Goal: Task Accomplishment & Management: Complete application form

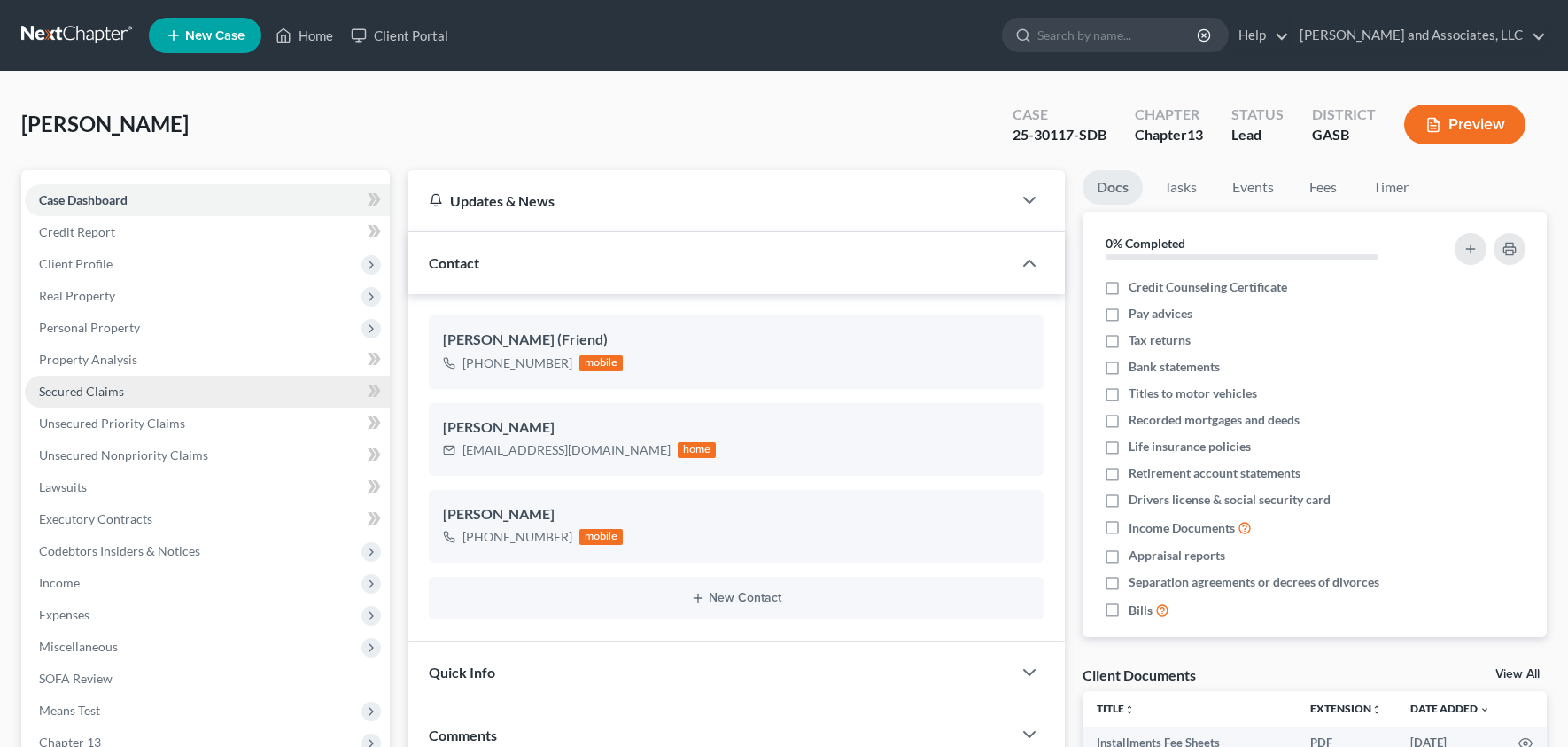
click at [103, 388] on span "Secured Claims" at bounding box center [81, 391] width 85 height 15
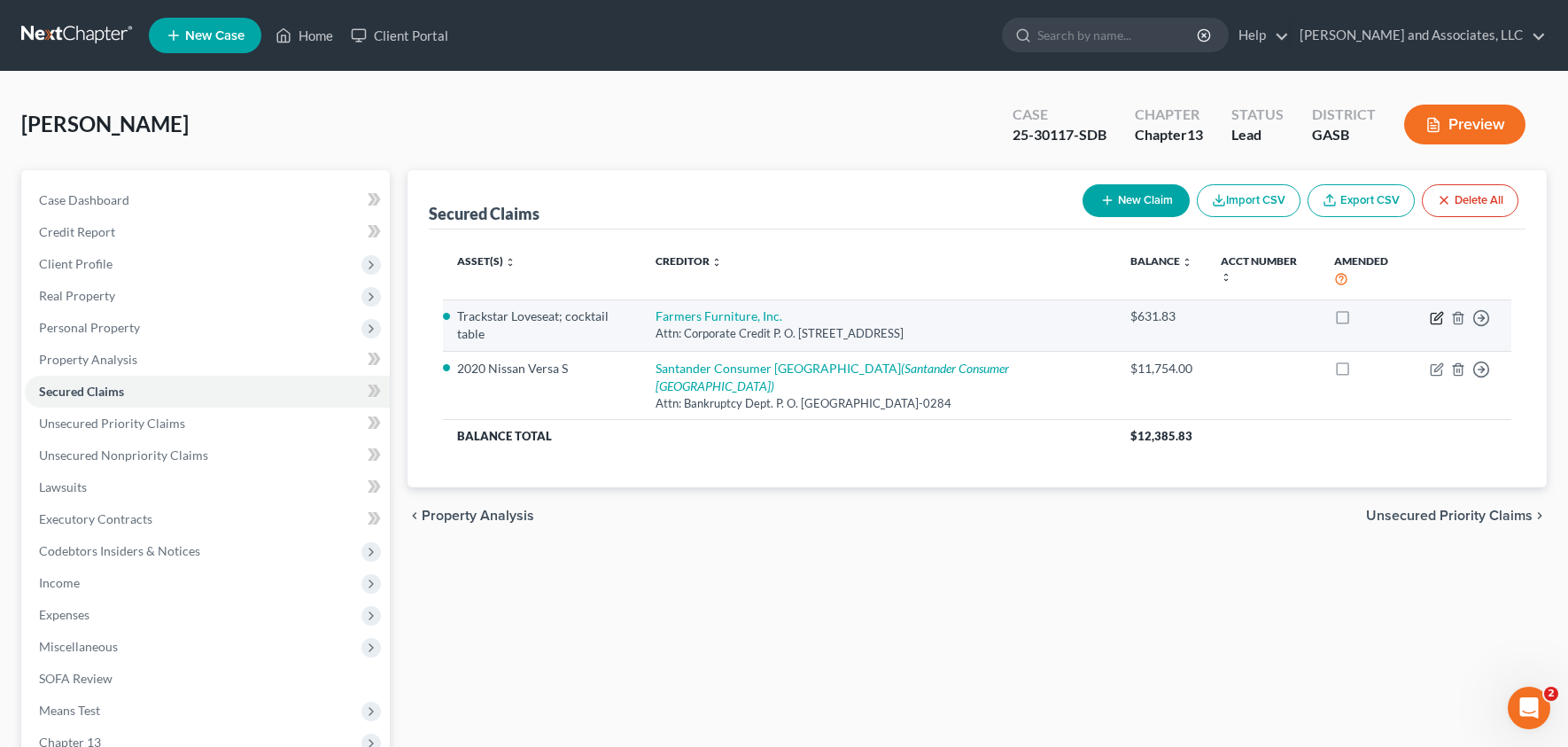
click at [1438, 312] on icon "button" at bounding box center [1438, 315] width 8 height 8
select select "10"
select select "0"
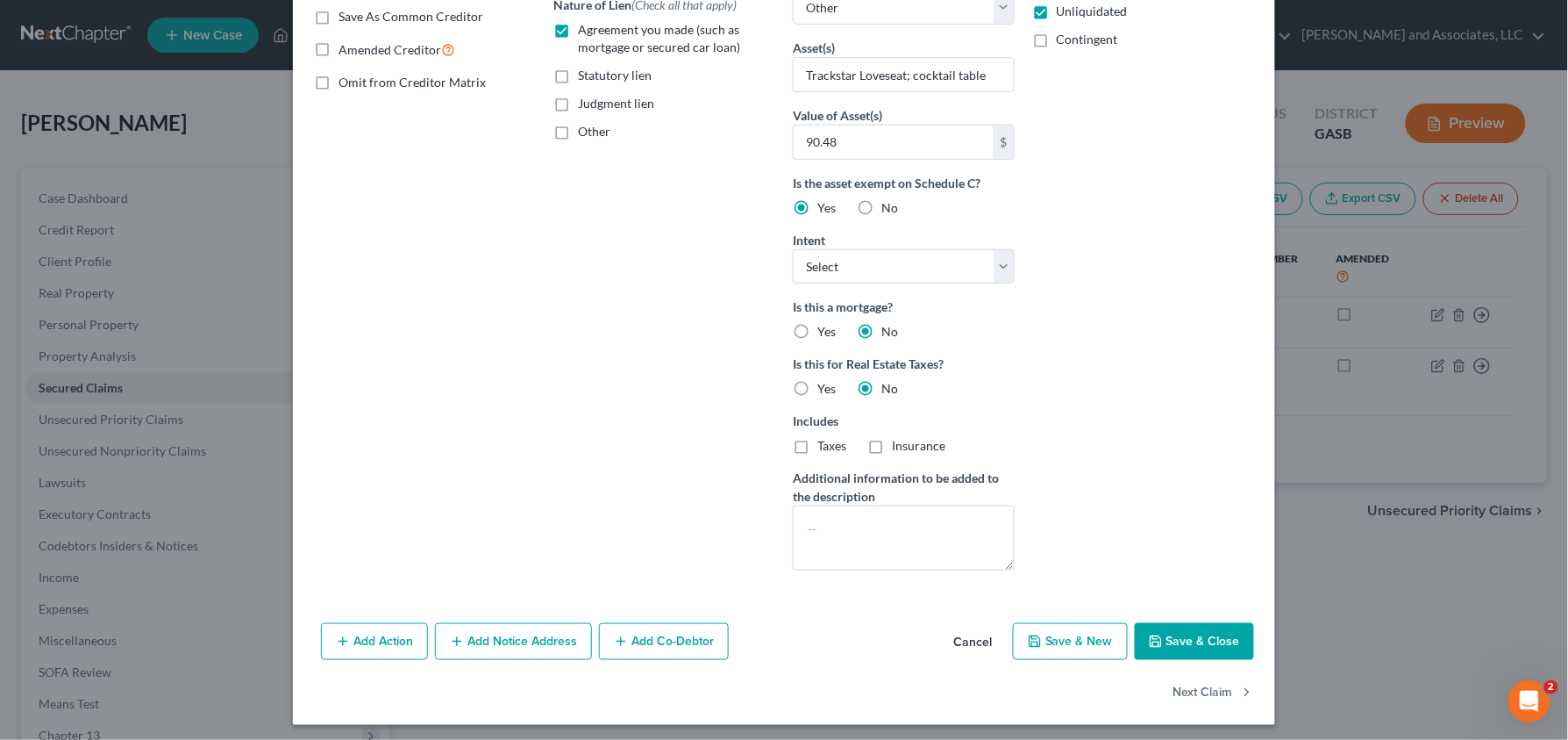
scroll to position [335, 0]
click at [969, 650] on button "Cancel" at bounding box center [972, 642] width 67 height 35
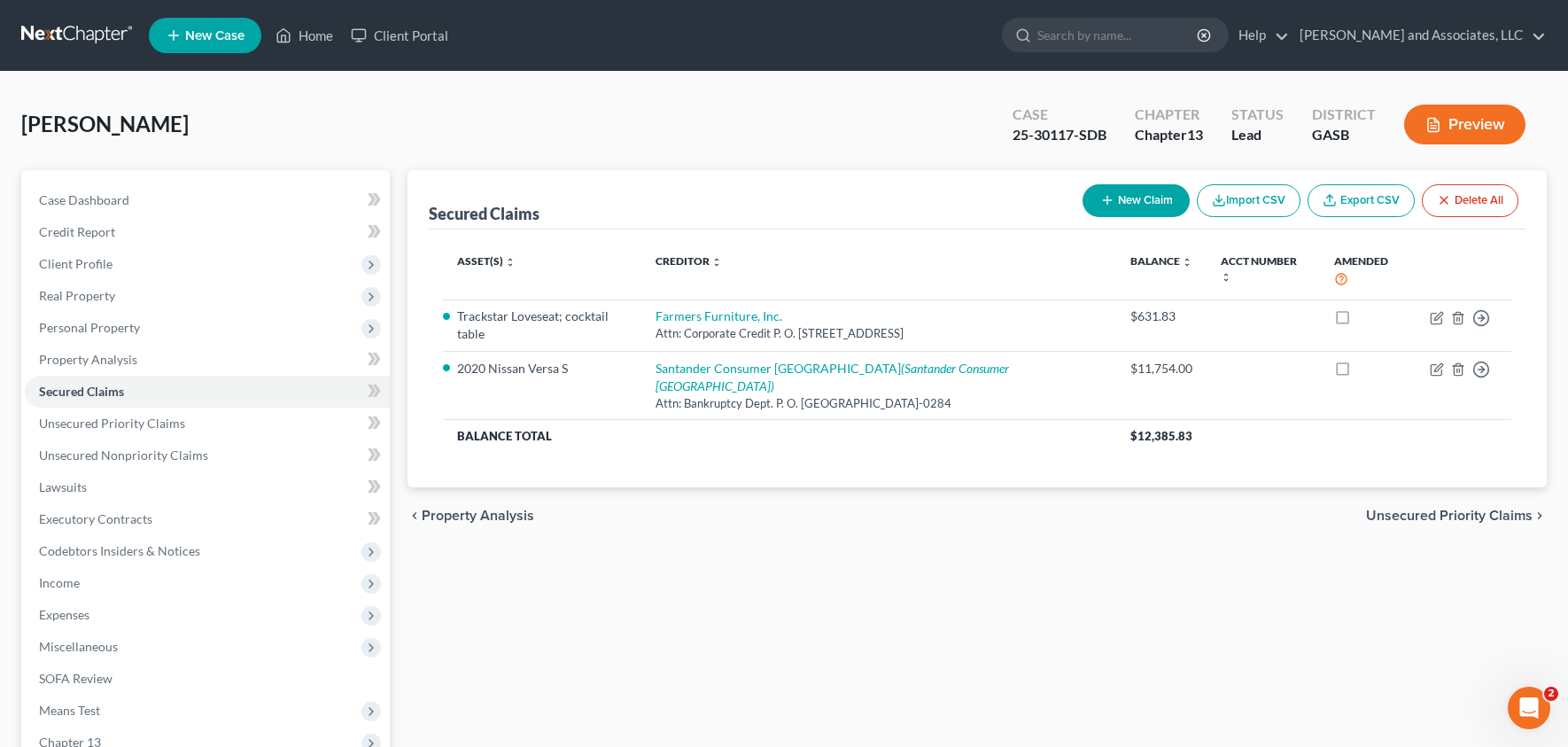
click at [1135, 192] on button "New Claim" at bounding box center [1136, 200] width 107 height 33
select select "0"
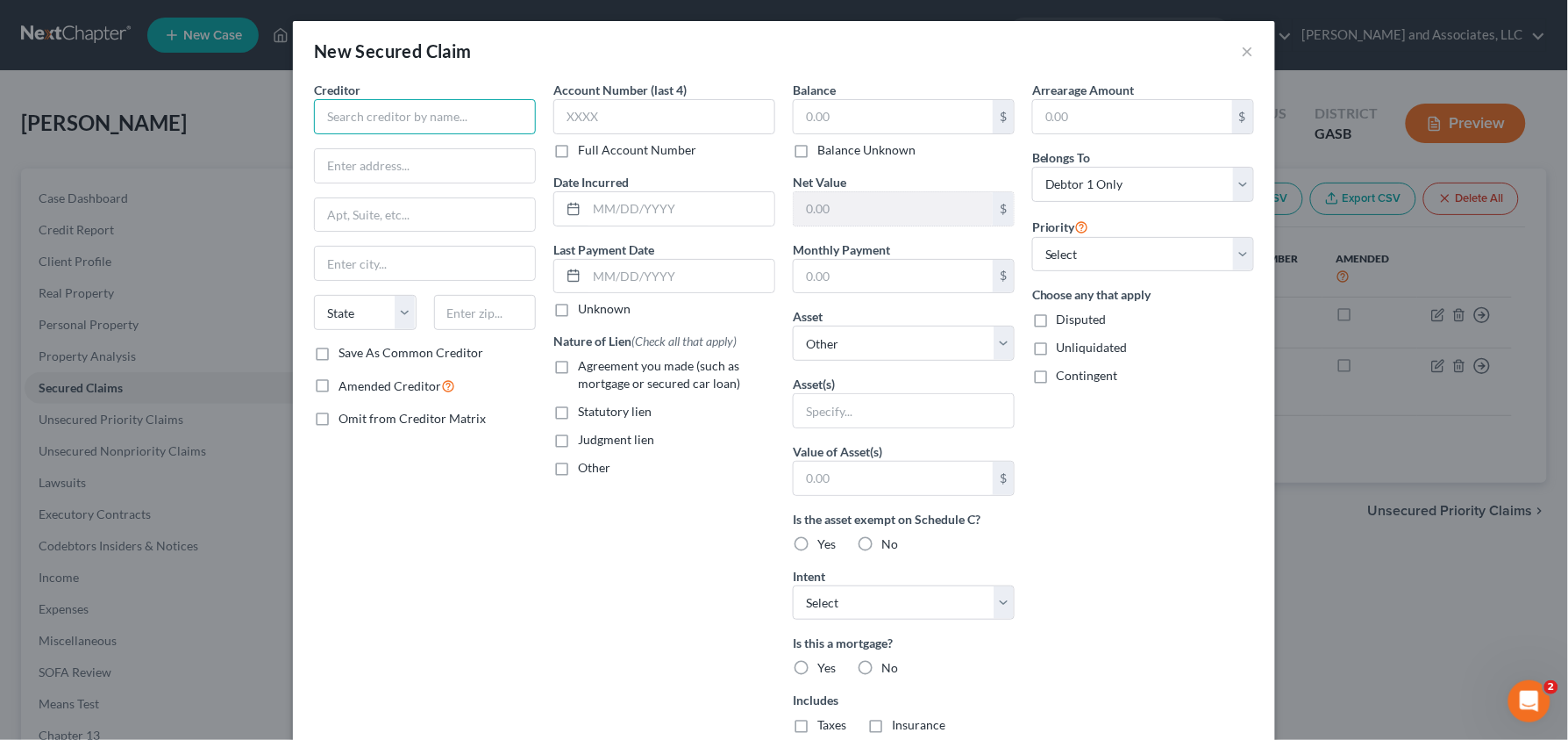
click at [361, 106] on input "text" at bounding box center [425, 116] width 222 height 35
click at [855, 109] on input "text" at bounding box center [893, 116] width 199 height 33
type input "test test"
type input "90"
click at [839, 427] on input "text" at bounding box center [904, 410] width 220 height 33
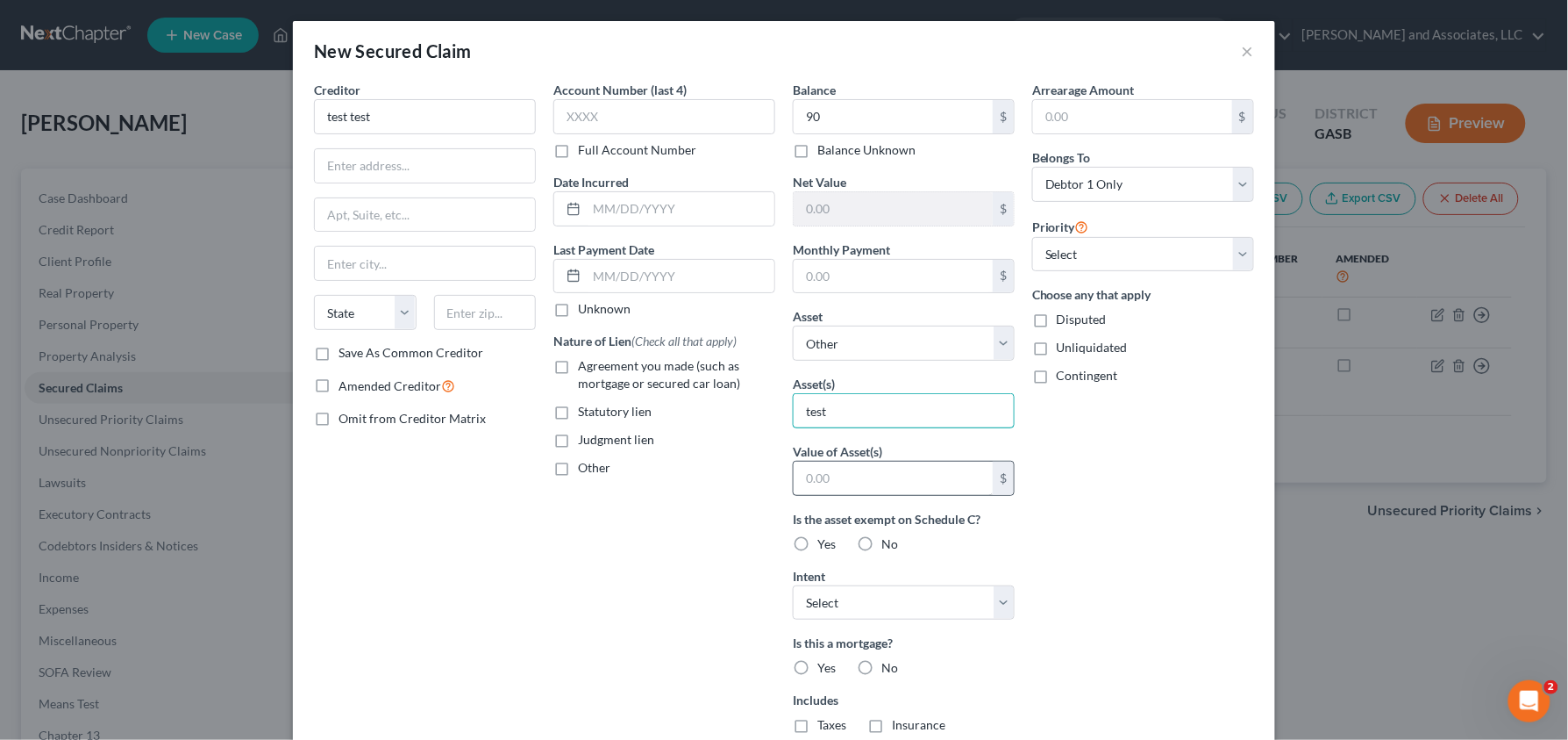
type input "test"
click at [856, 483] on input "text" at bounding box center [893, 478] width 199 height 33
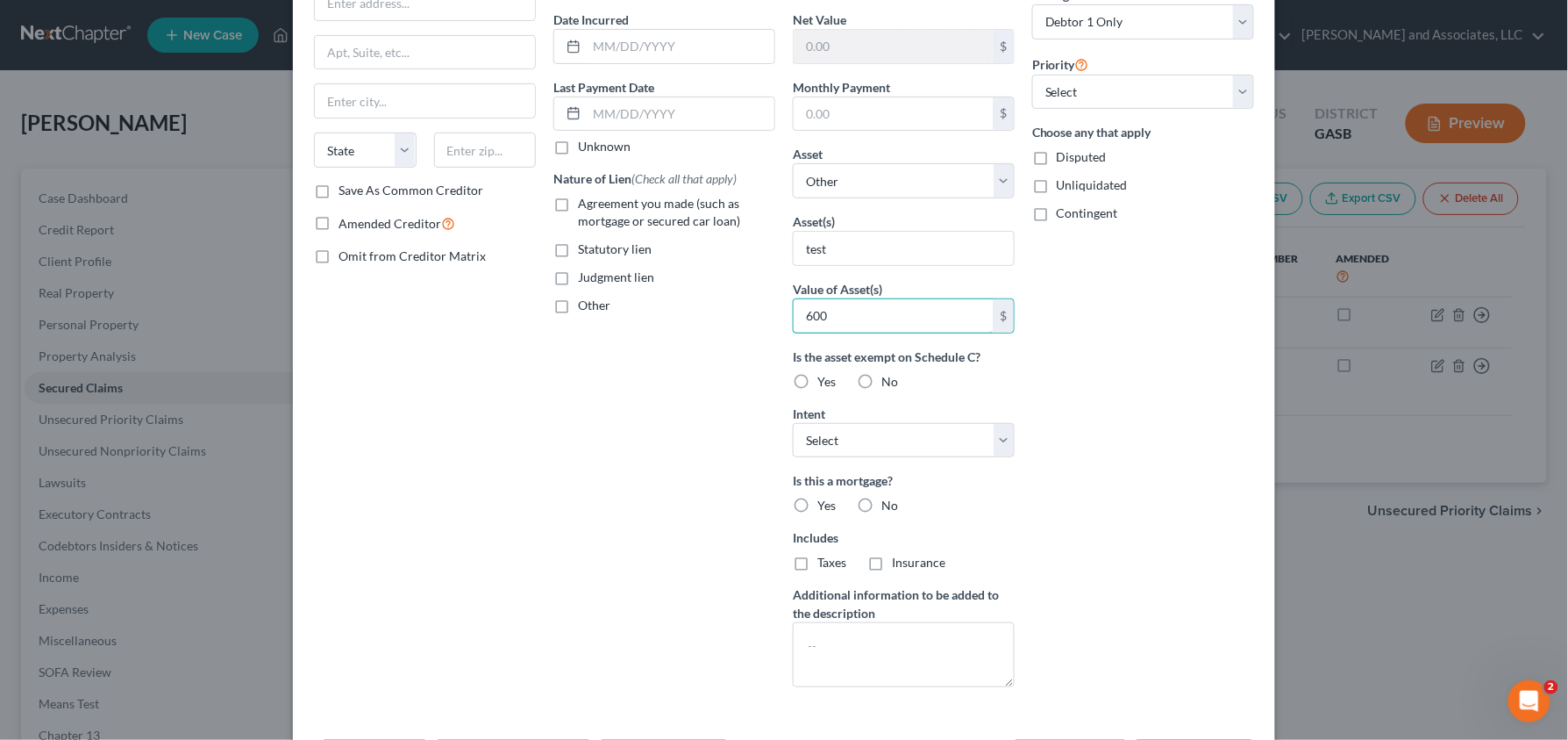
scroll to position [237, 0]
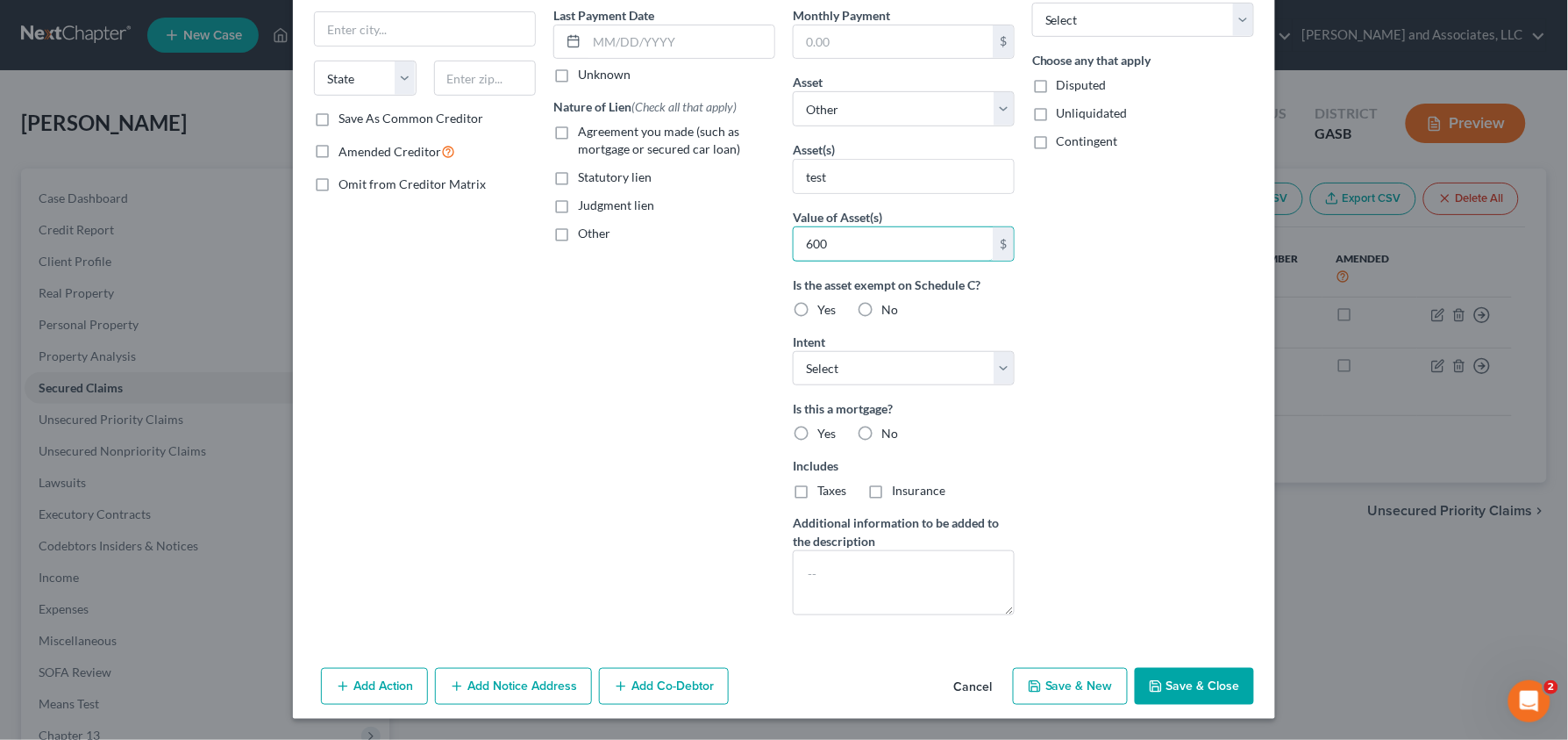
type input "600"
click at [1192, 694] on button "Save & Close" at bounding box center [1195, 686] width 119 height 36
select select
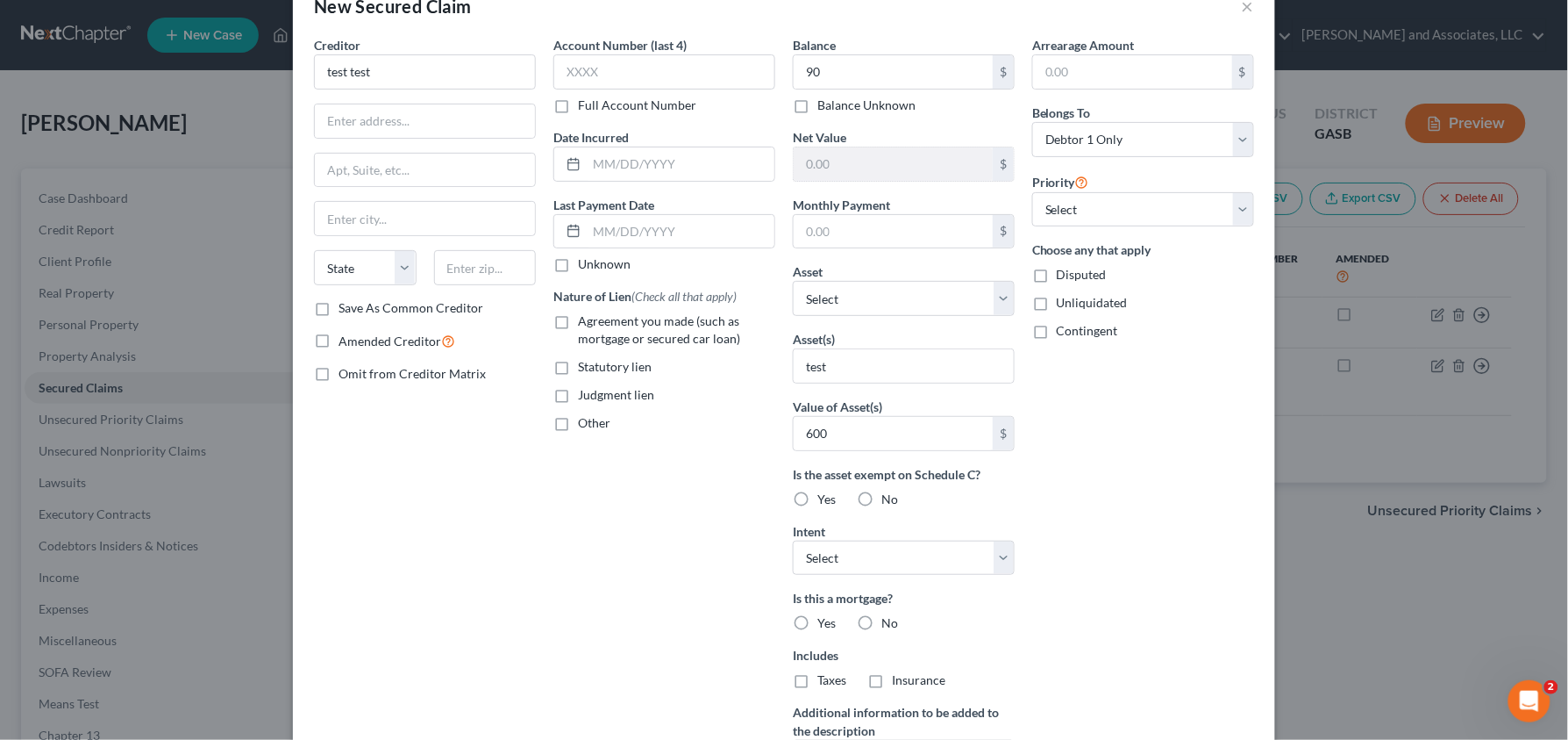
type input "90.00"
type input "600"
type input "0.00"
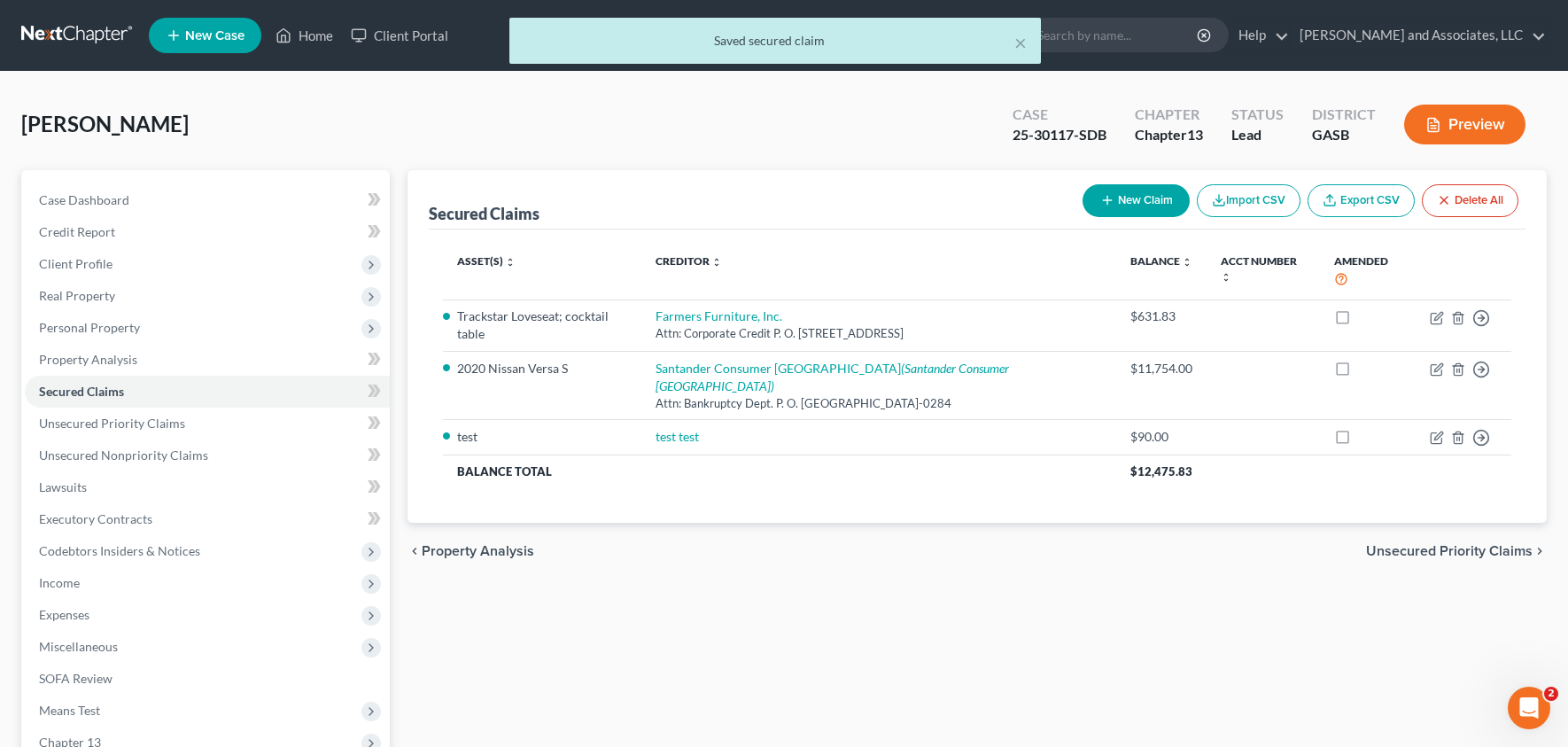
click at [1479, 122] on button "Preview" at bounding box center [1465, 124] width 121 height 40
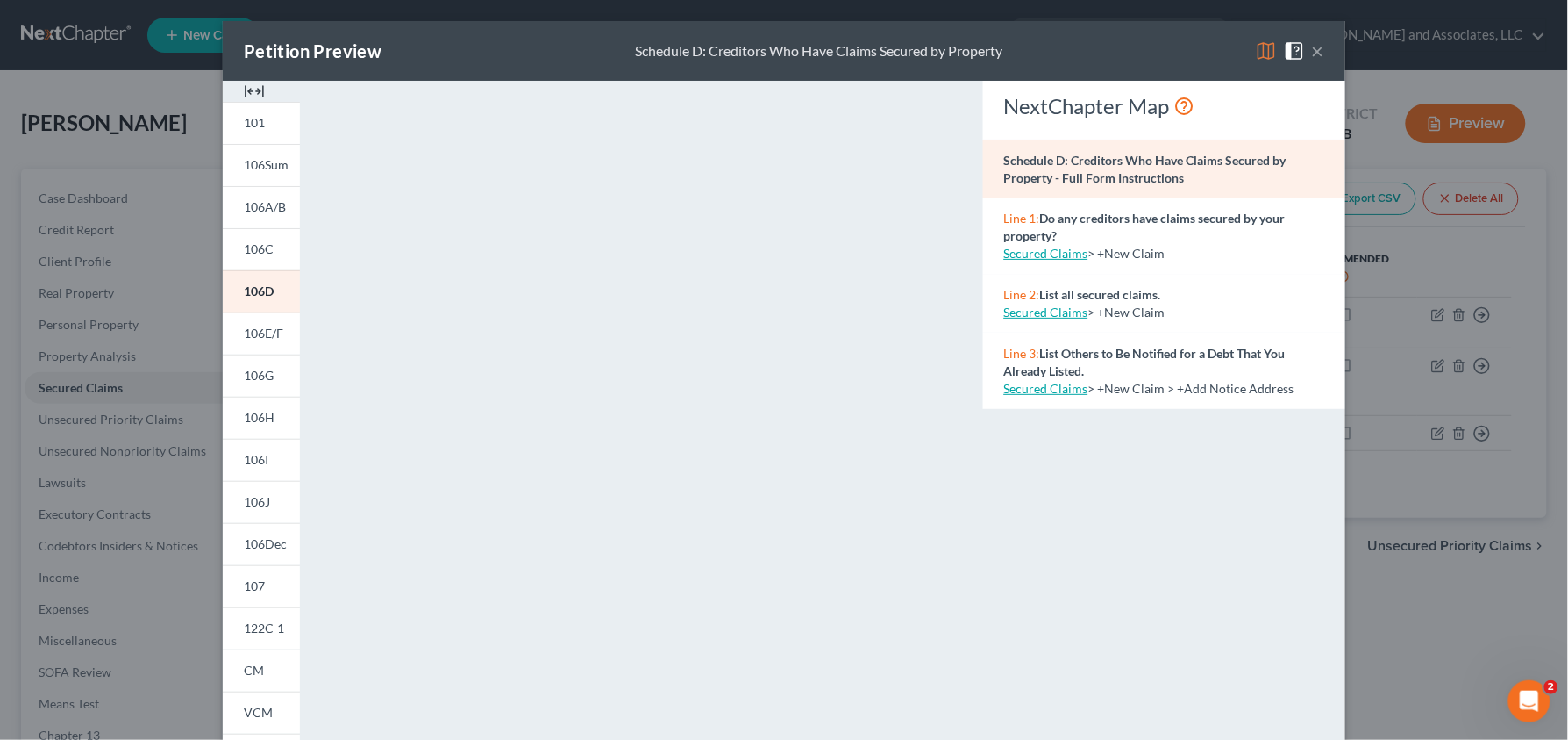
click at [1312, 51] on button "×" at bounding box center [1318, 51] width 12 height 21
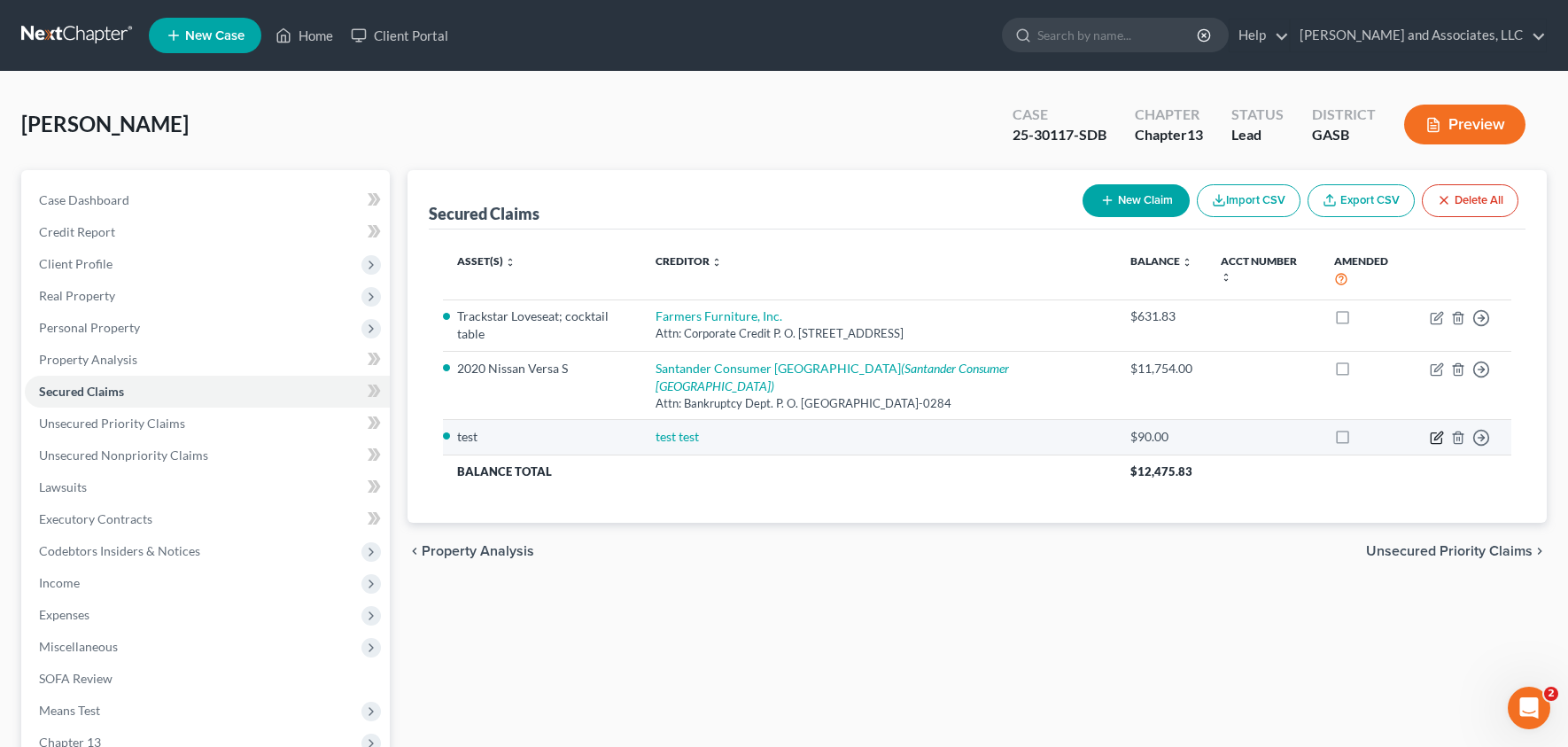
click at [1435, 433] on icon "button" at bounding box center [1436, 438] width 11 height 11
select select "0"
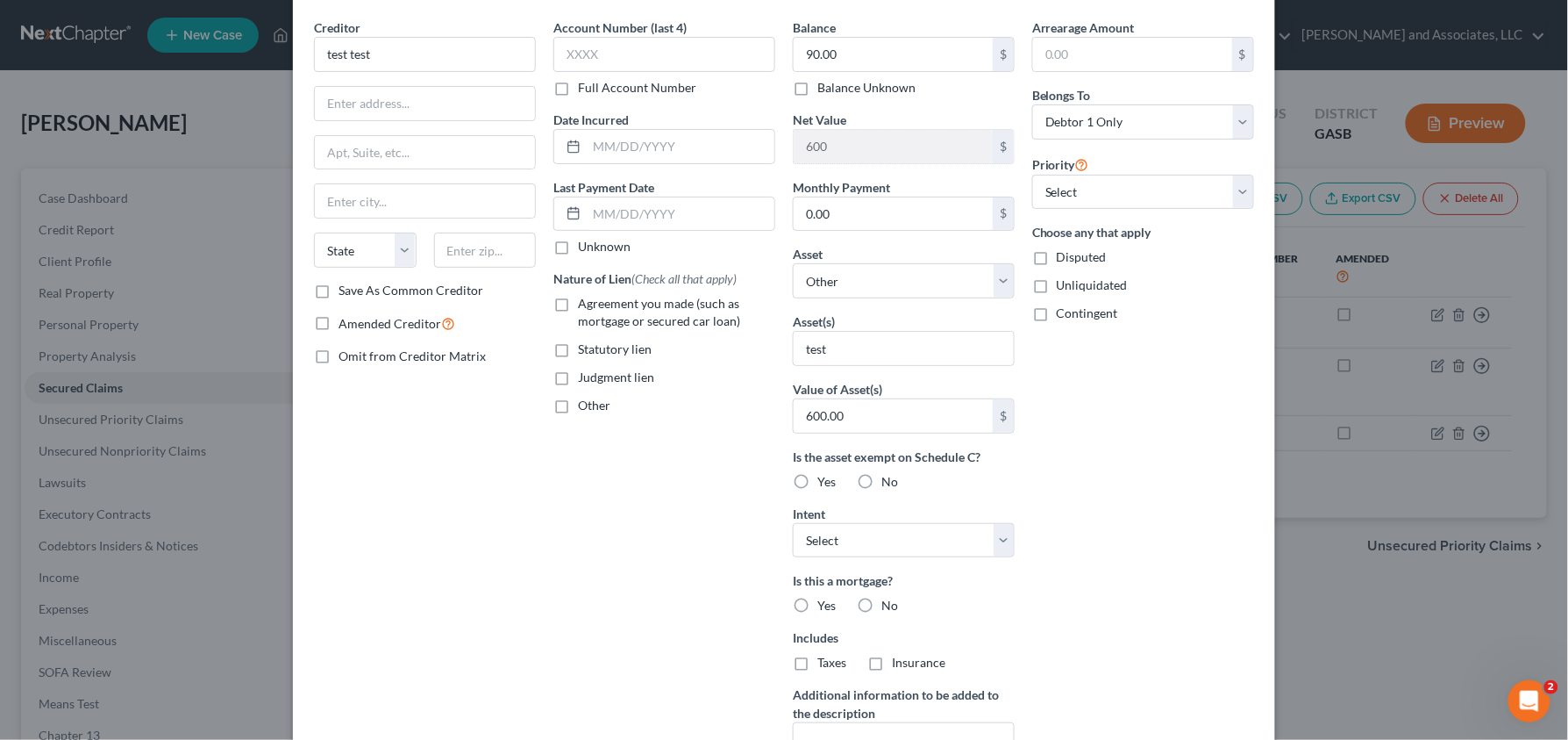
scroll to position [92, 0]
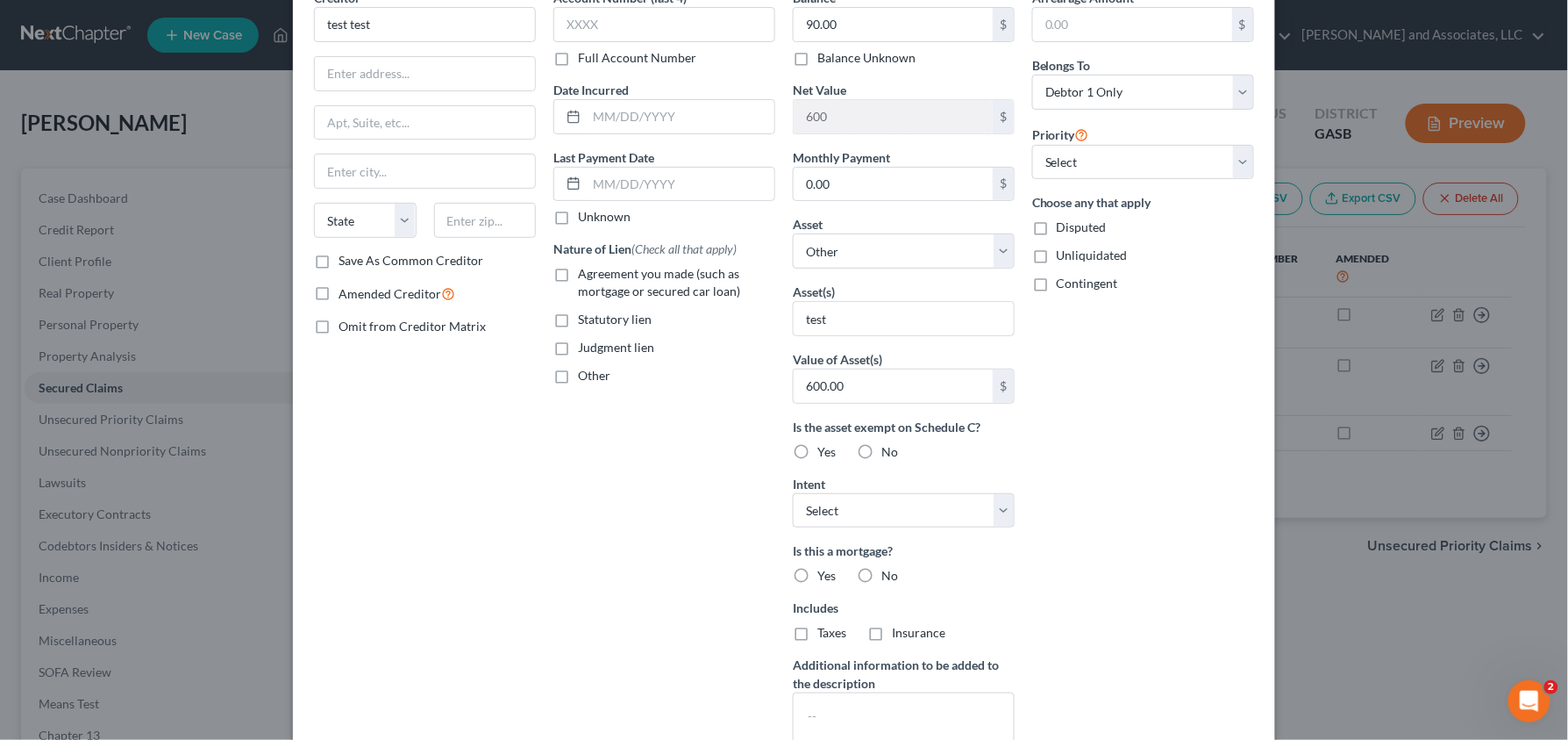
click at [882, 578] on label "No" at bounding box center [890, 575] width 17 height 18
click at [888, 578] on input "No" at bounding box center [893, 572] width 12 height 12
radio input "true"
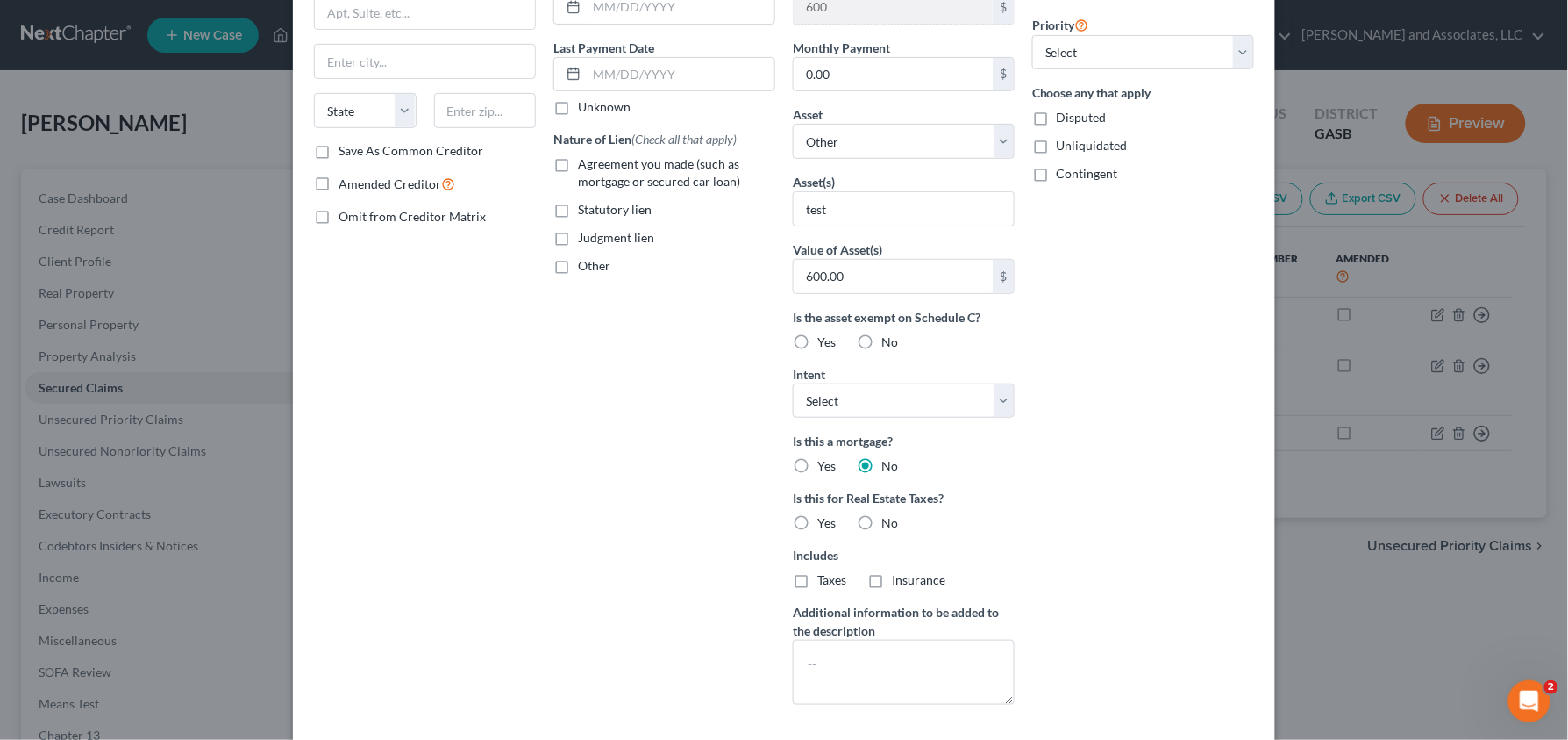
scroll to position [204, 0]
click at [818, 473] on label "Yes" at bounding box center [827, 464] width 19 height 18
click at [824, 467] on input "Yes" at bounding box center [829, 461] width 12 height 12
radio input "true"
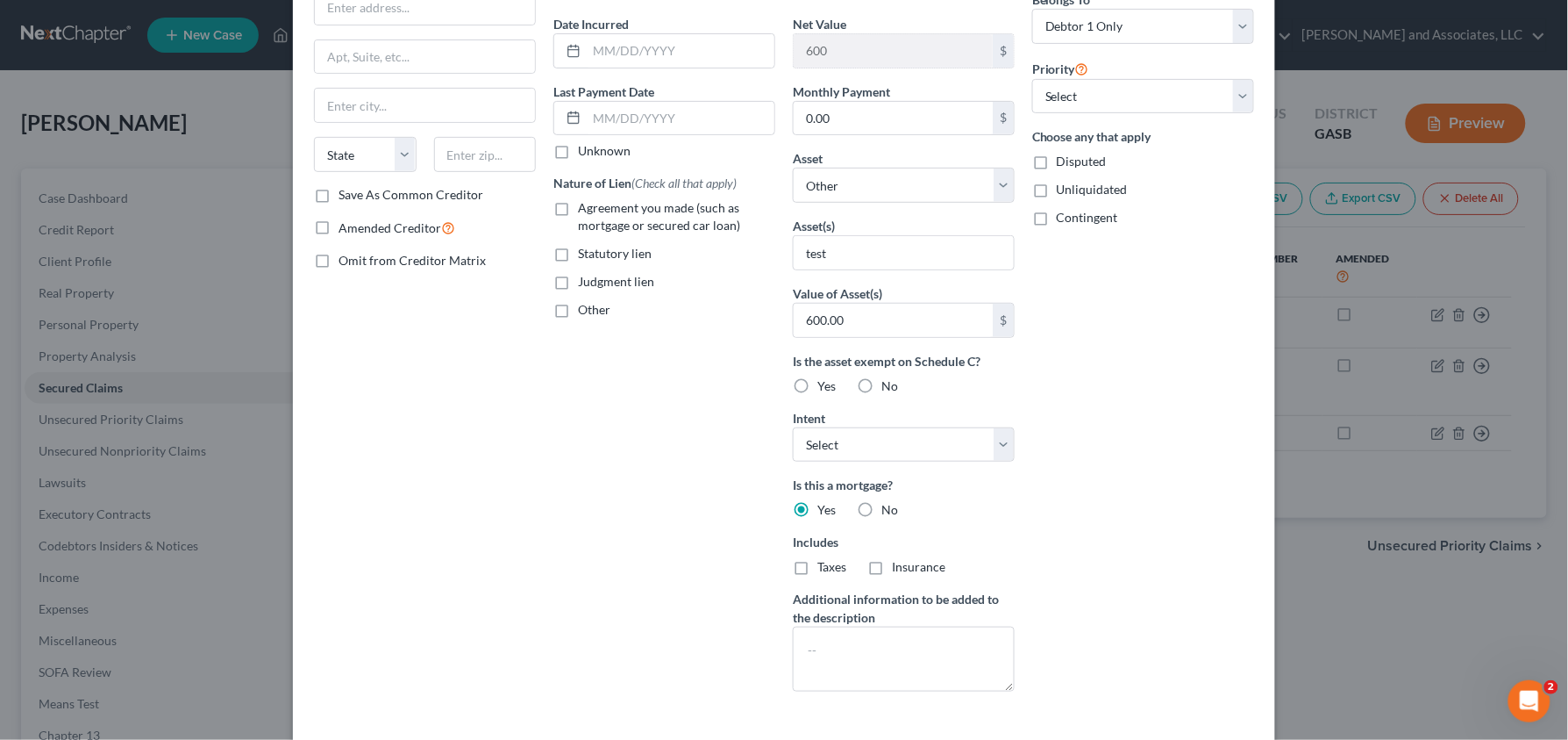
scroll to position [152, 0]
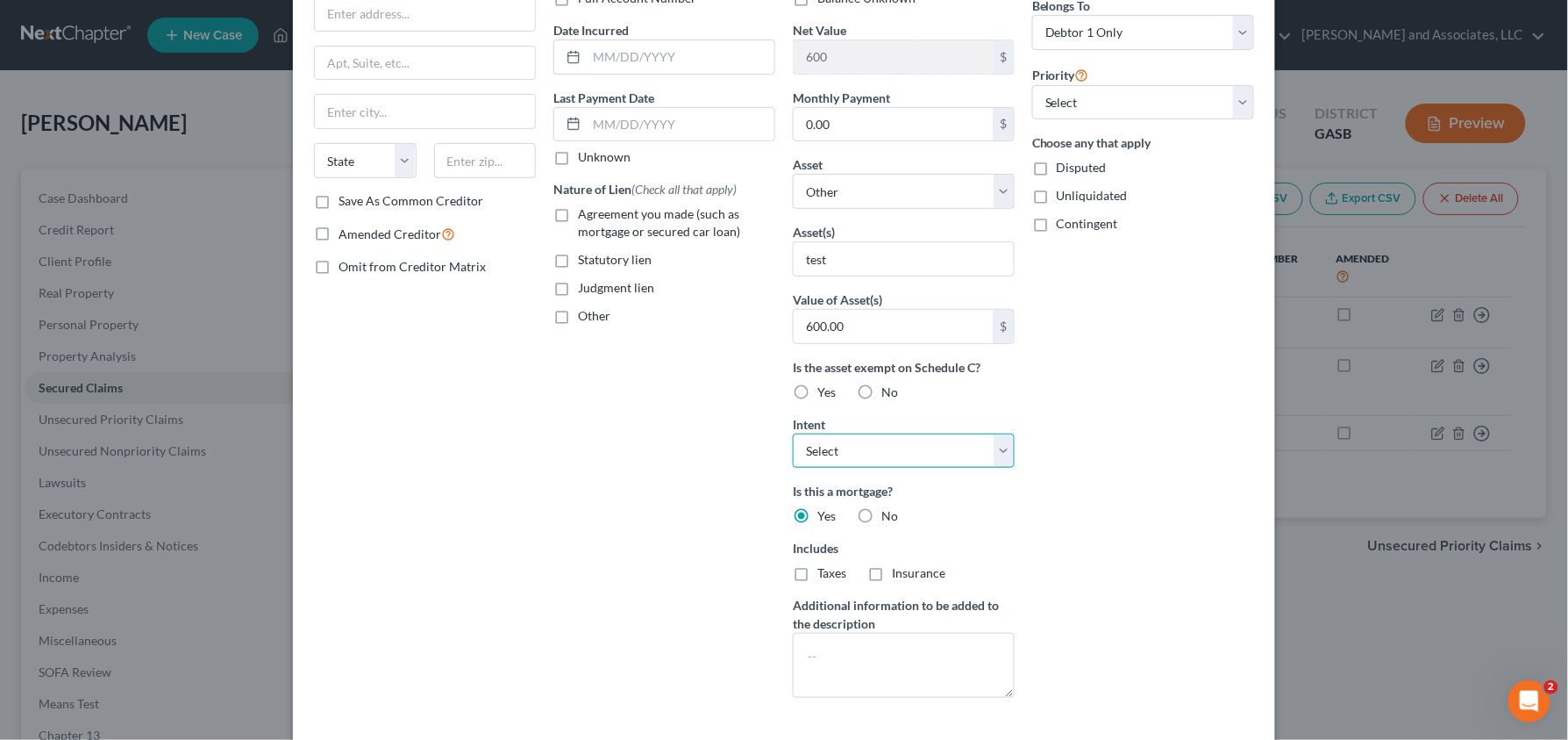
click at [822, 462] on select "Select Surrender Redeem Reaffirm Avoid Other" at bounding box center [904, 450] width 222 height 35
select select "2"
click at [793, 434] on select "Select Surrender Redeem Reaffirm Avoid Other" at bounding box center [904, 450] width 222 height 35
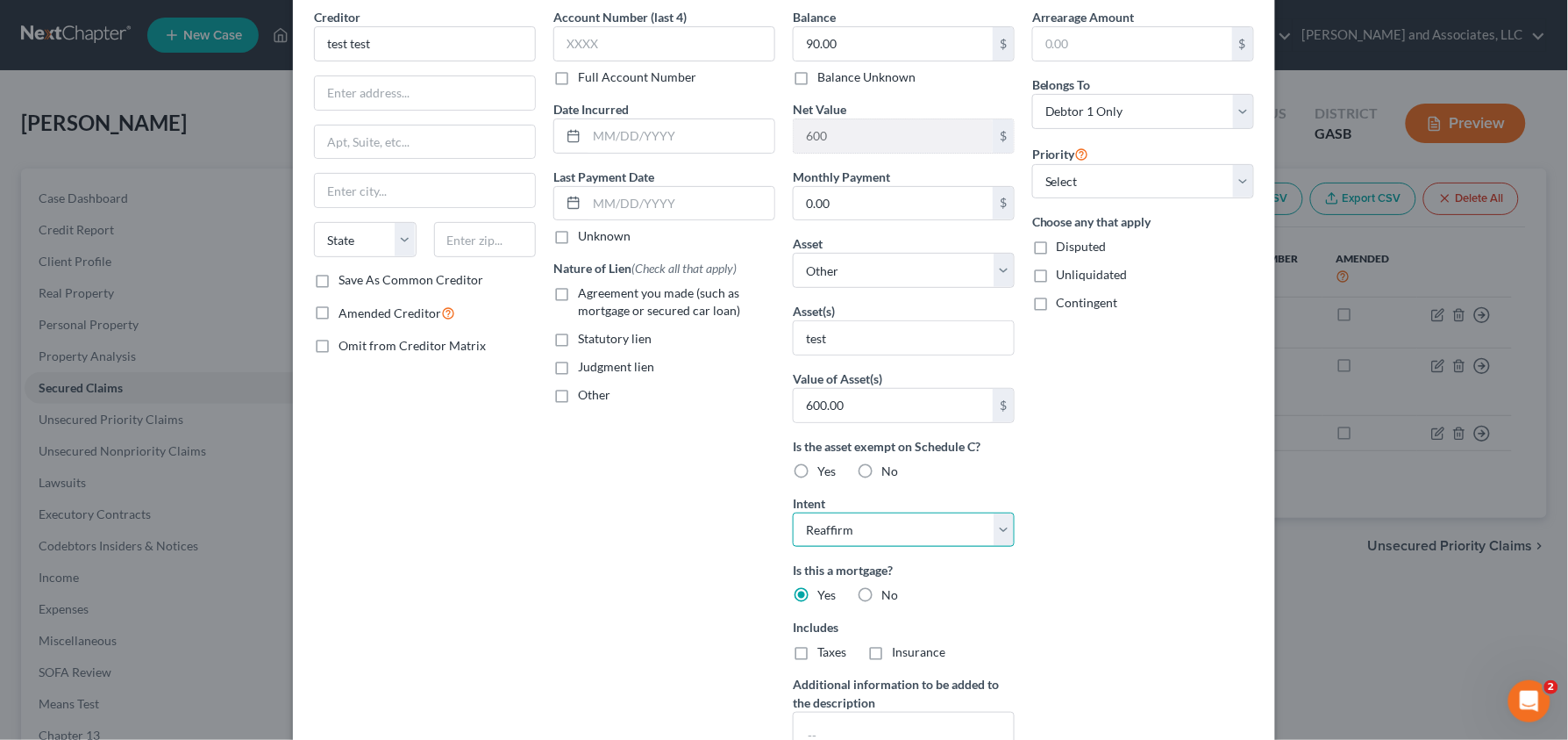
scroll to position [0, 0]
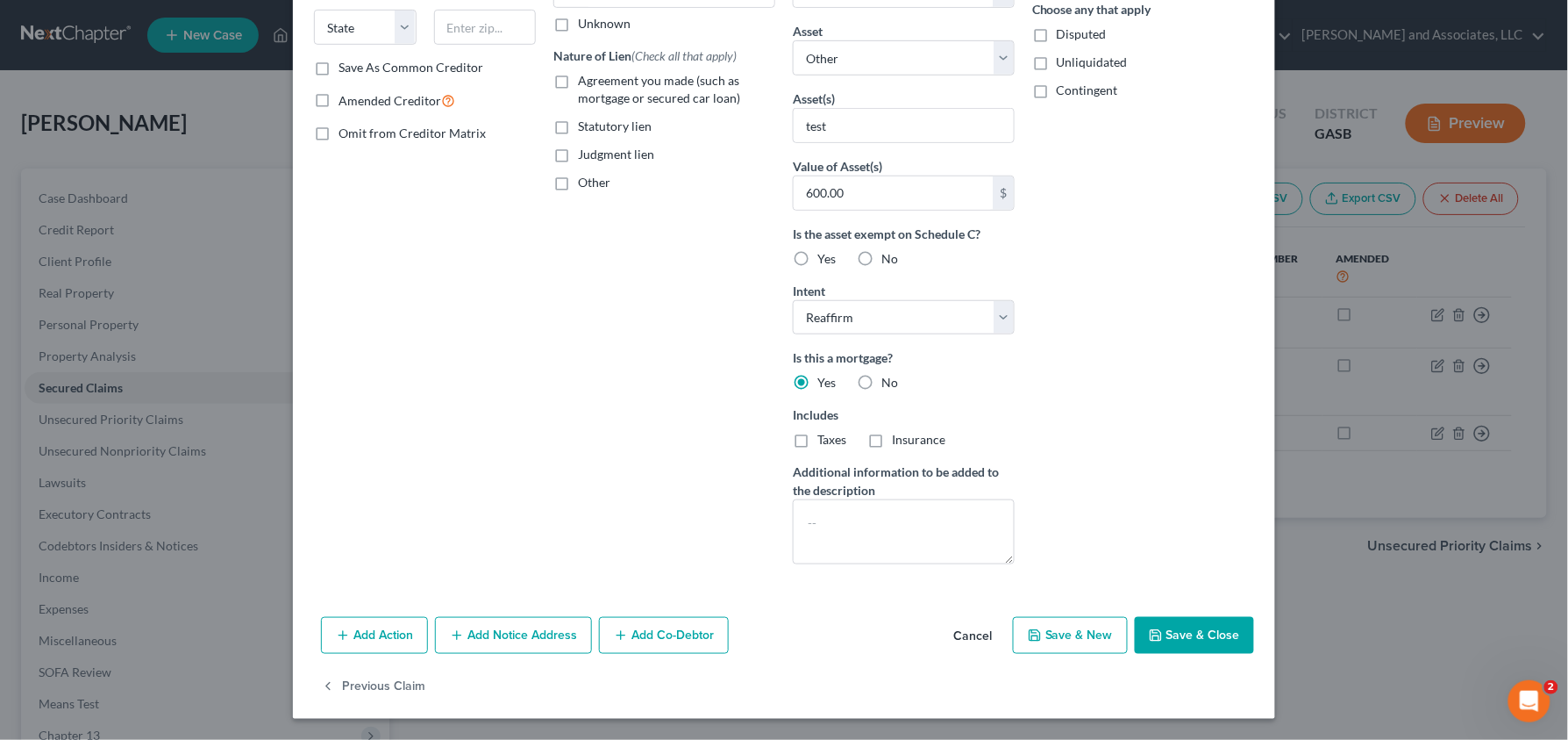
click at [1177, 630] on button "Save & Close" at bounding box center [1195, 635] width 119 height 36
select select
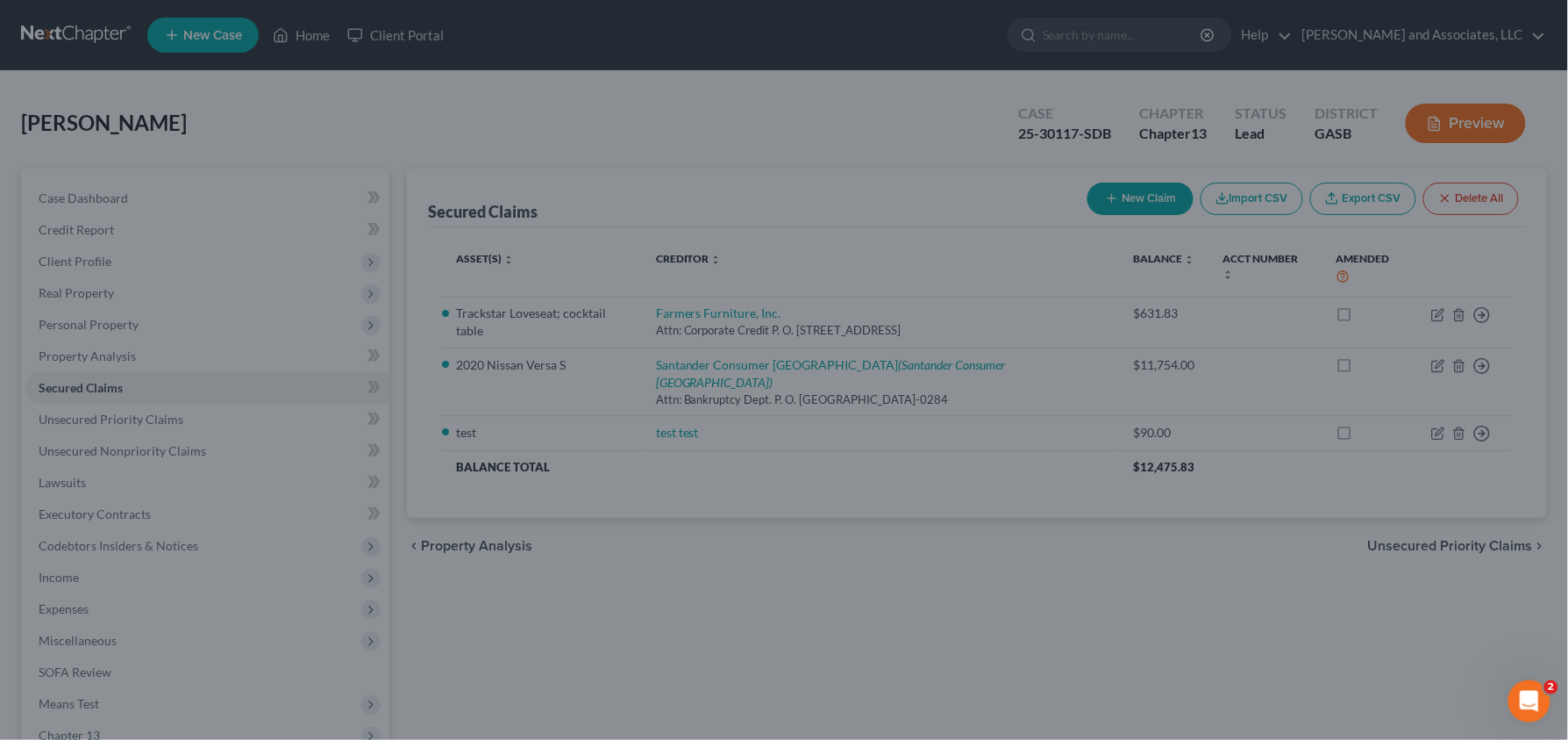
scroll to position [95, 0]
type input "0"
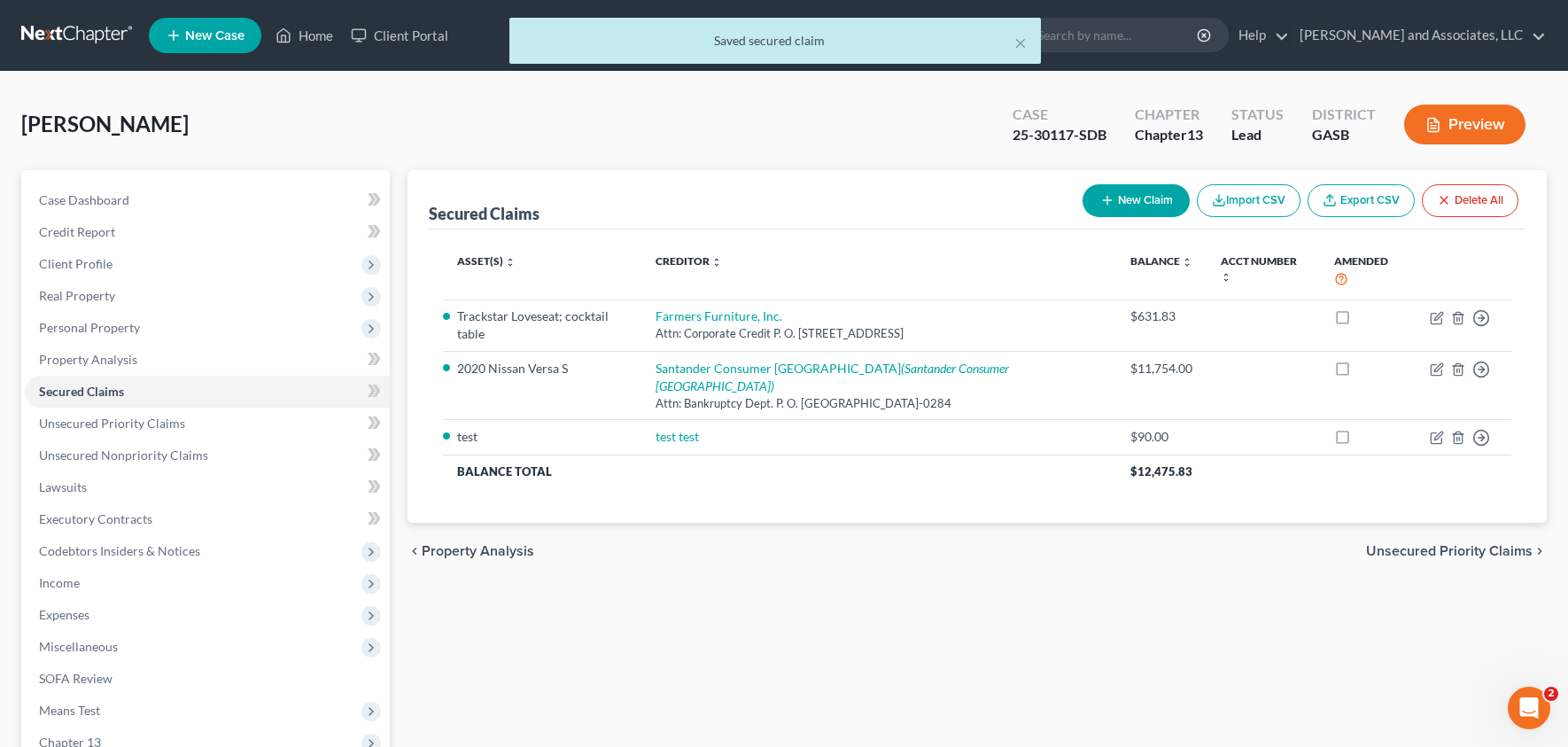
click at [1456, 137] on button "Preview" at bounding box center [1465, 124] width 121 height 40
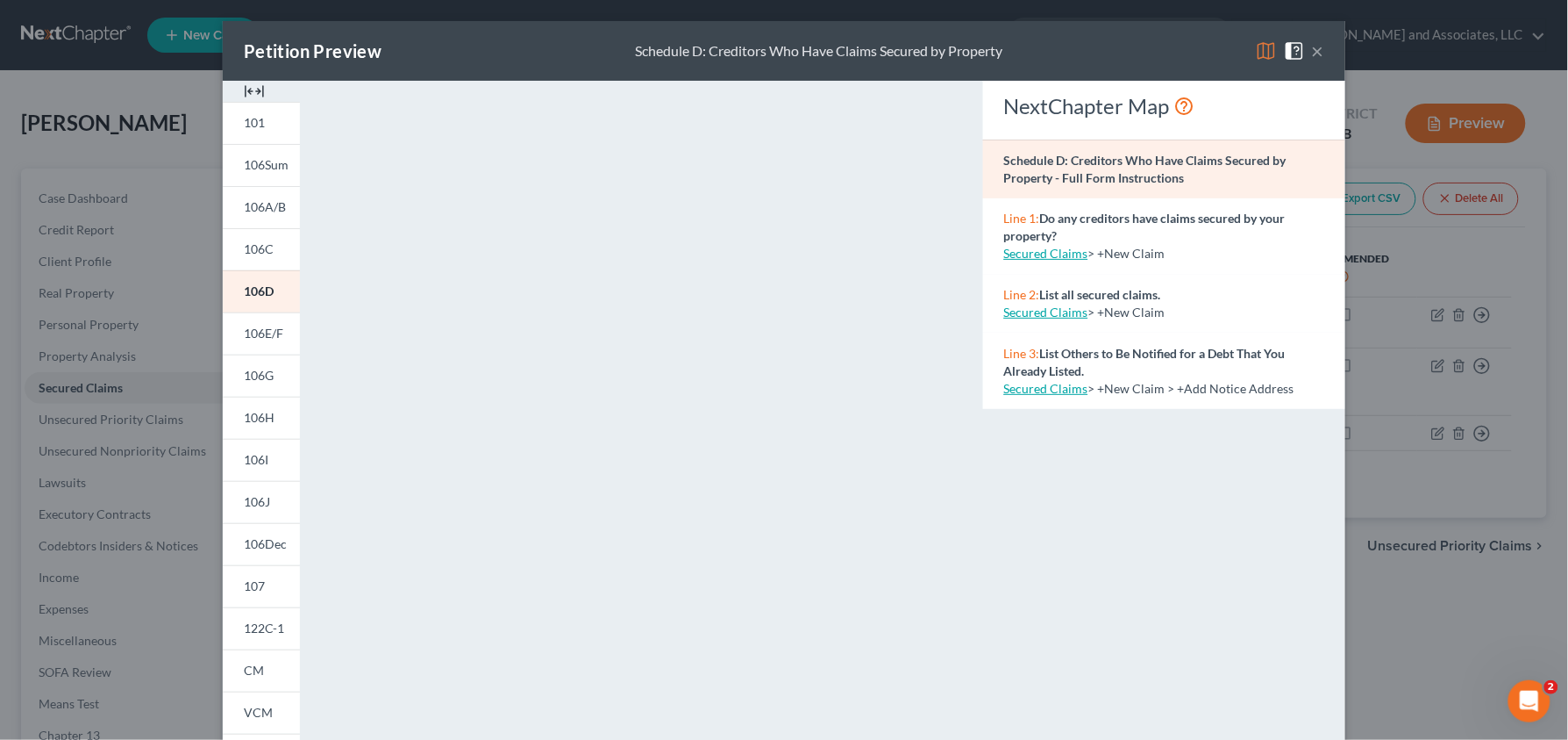
click at [1312, 52] on button "×" at bounding box center [1318, 51] width 12 height 21
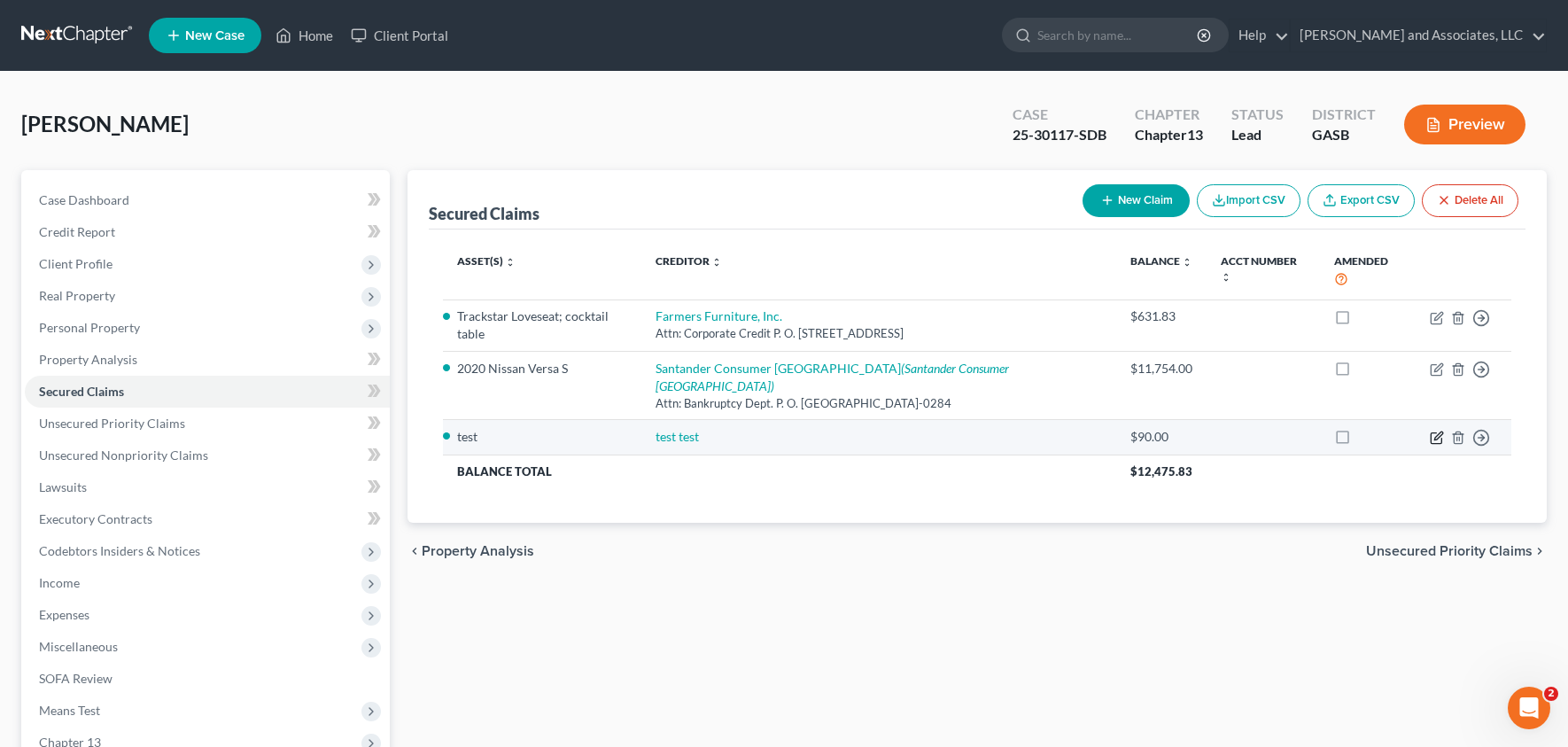
click at [1438, 430] on icon "button" at bounding box center [1437, 437] width 14 height 14
select select "0"
select select "2"
select select "0"
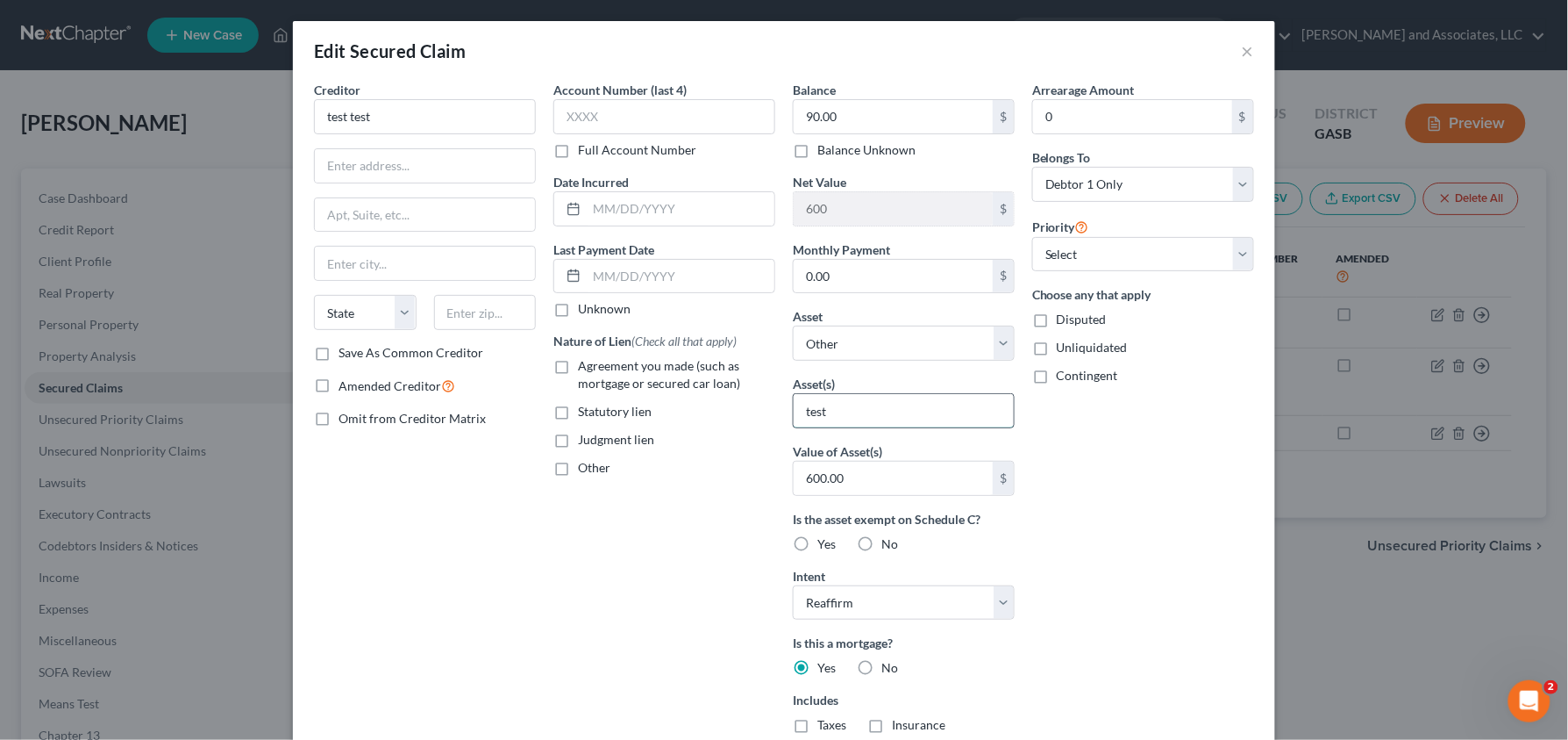
click at [868, 422] on input "test" at bounding box center [904, 410] width 220 height 33
click at [842, 272] on input "0.00" at bounding box center [893, 276] width 199 height 33
type input "90"
click at [1060, 491] on div "Arrearage Amount 0 $ Belongs To * Select Debtor 1 Only Debtor 2 Only Debtor 1 A…" at bounding box center [1142, 472] width 239 height 783
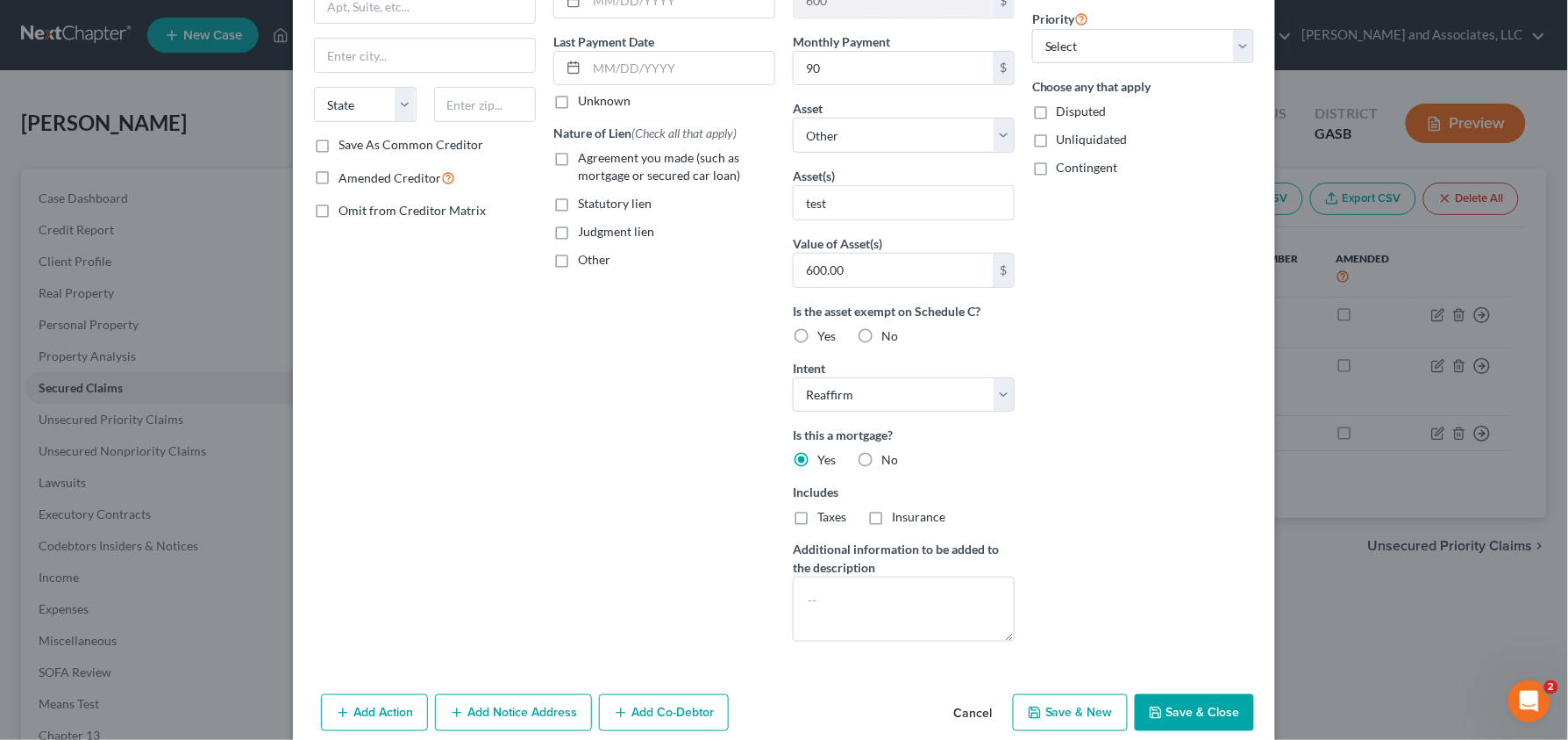
scroll to position [233, 0]
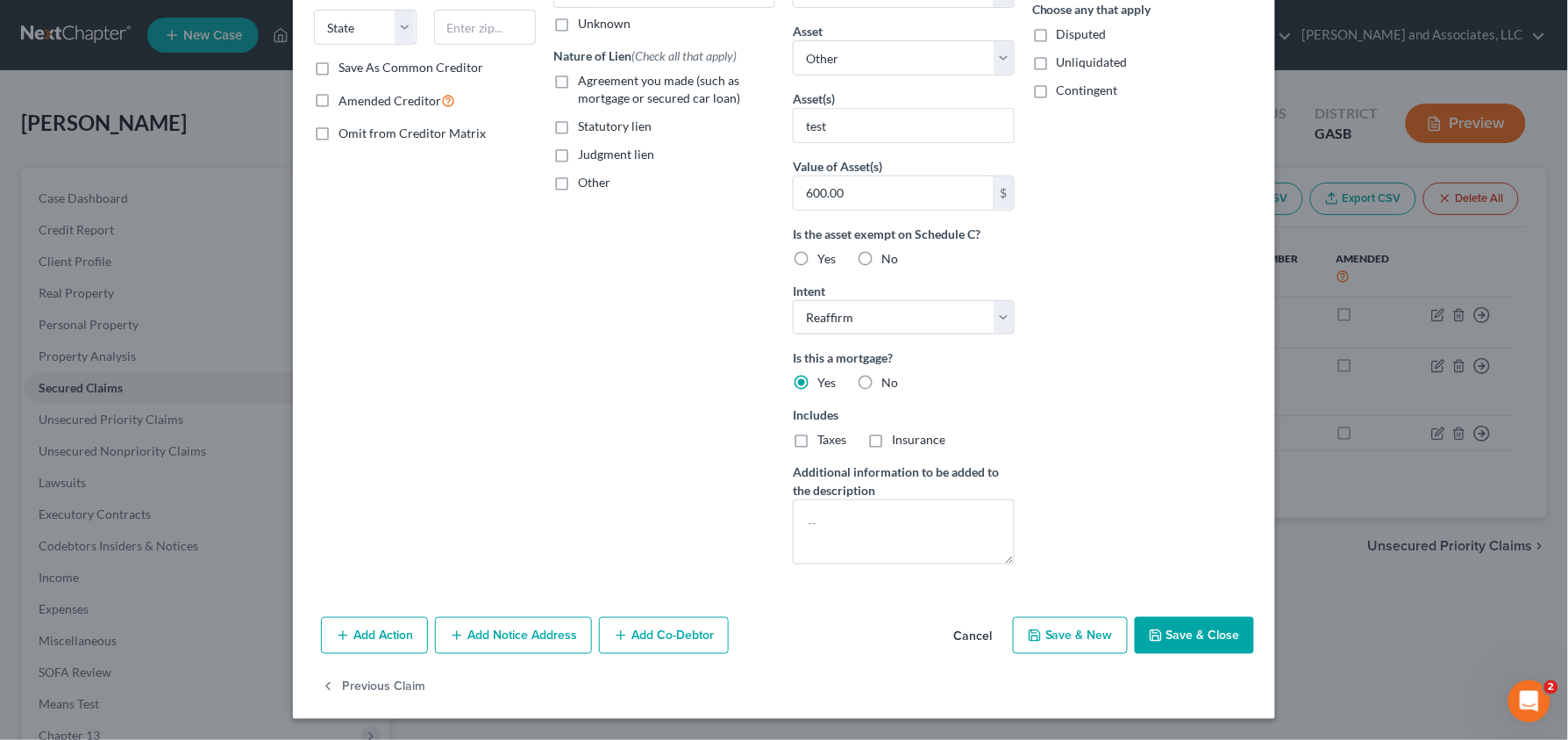
click at [1170, 631] on button "Save & Close" at bounding box center [1195, 635] width 119 height 36
select select
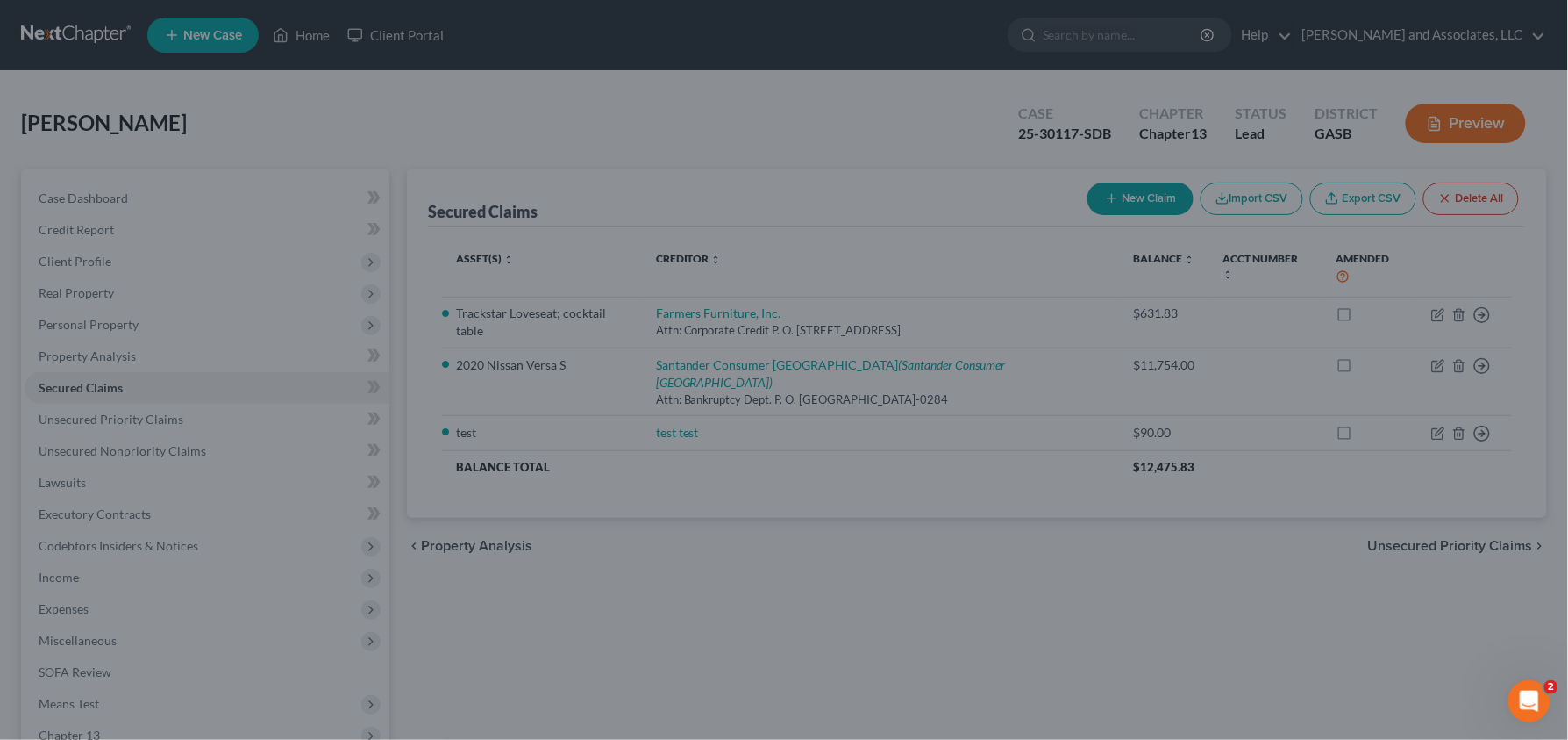
scroll to position [95, 0]
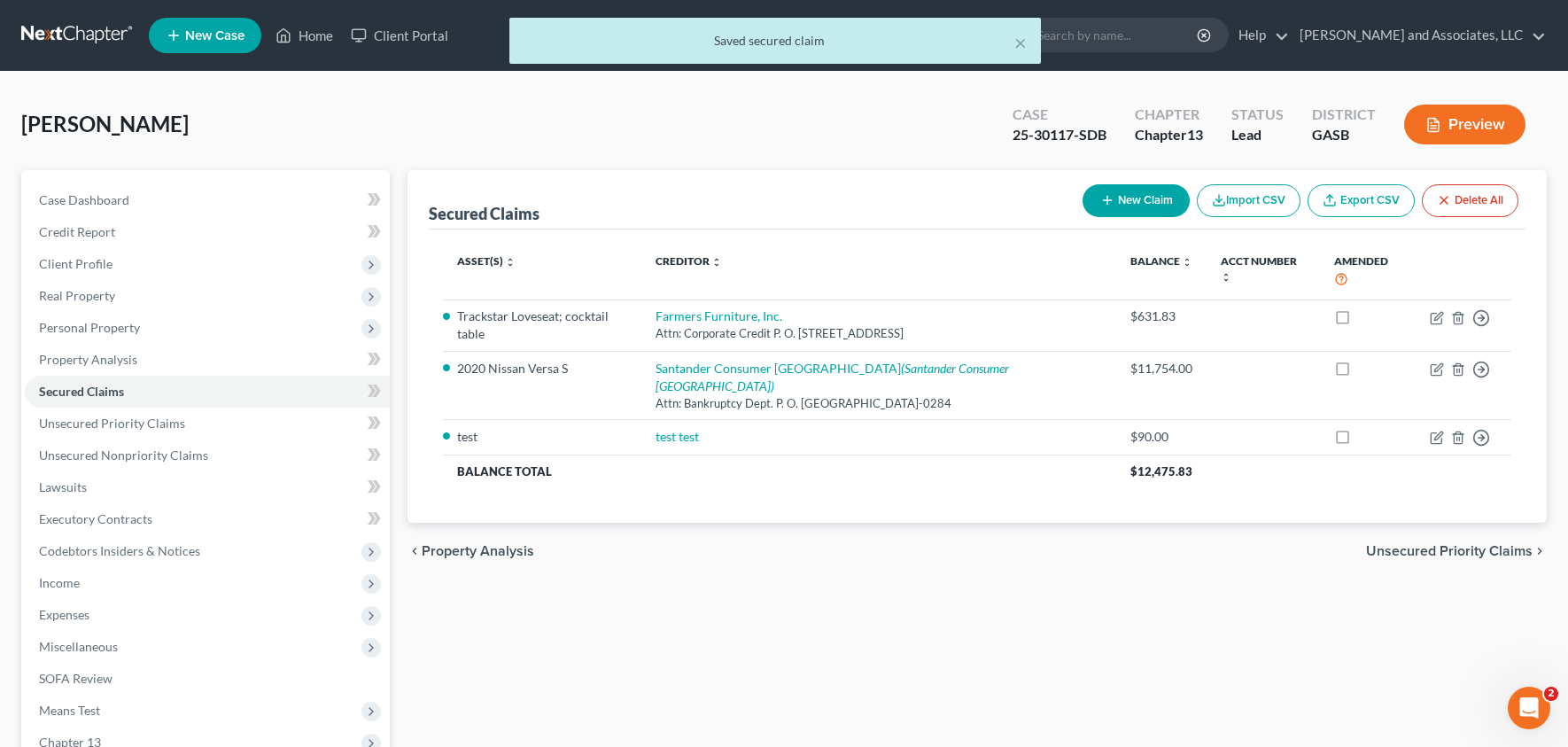
click at [1484, 135] on button "Preview" at bounding box center [1465, 124] width 121 height 40
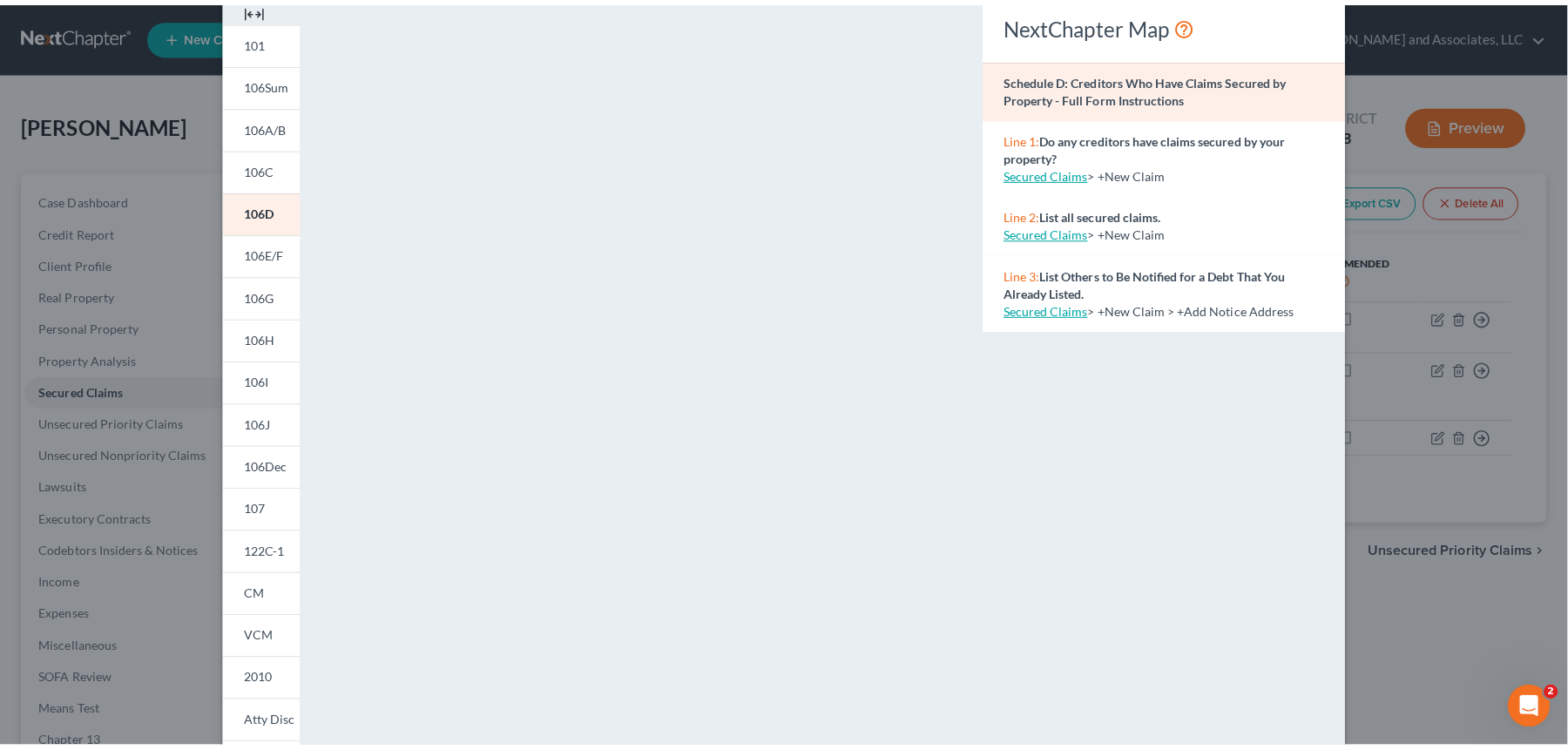
scroll to position [0, 0]
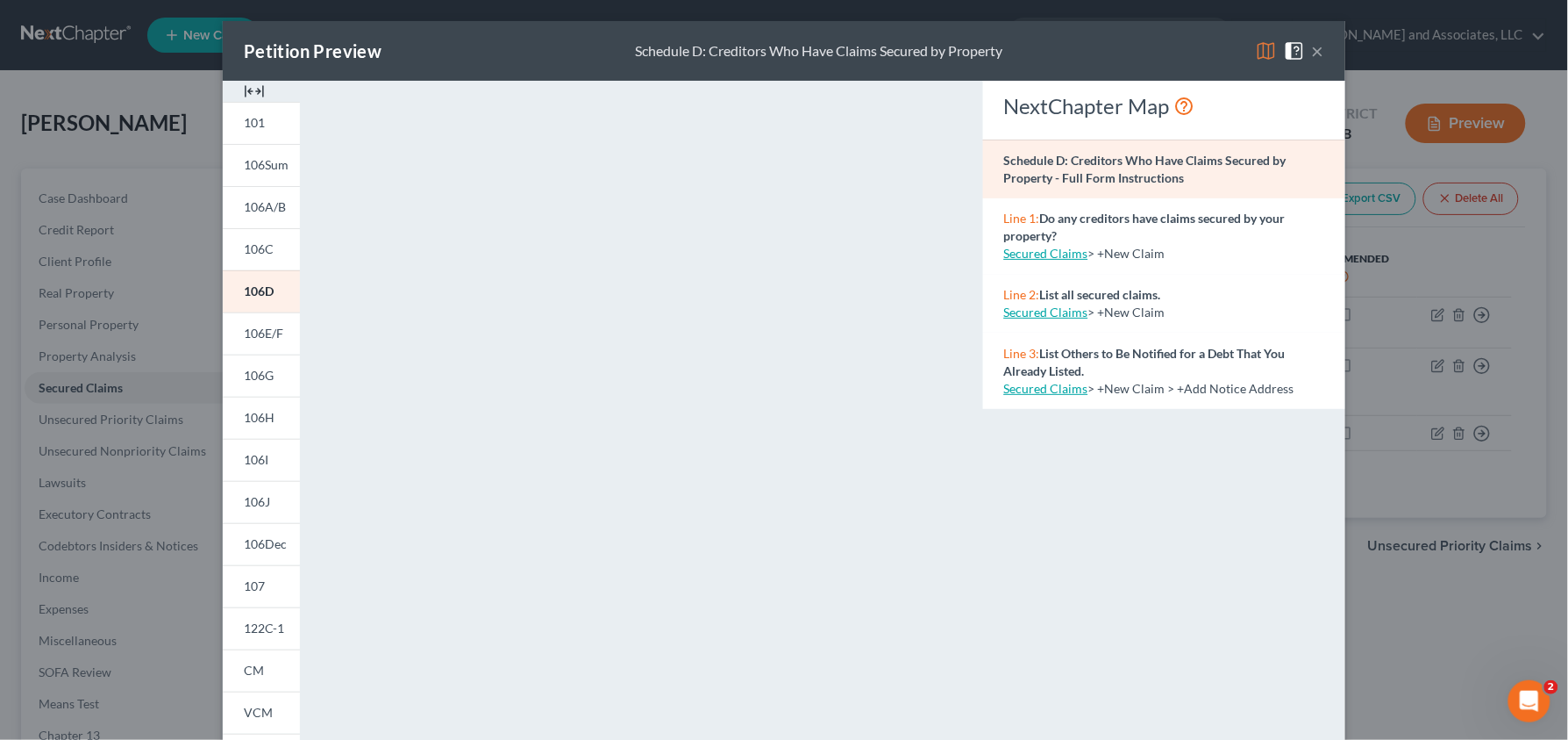
click at [1312, 47] on button "×" at bounding box center [1318, 51] width 12 height 21
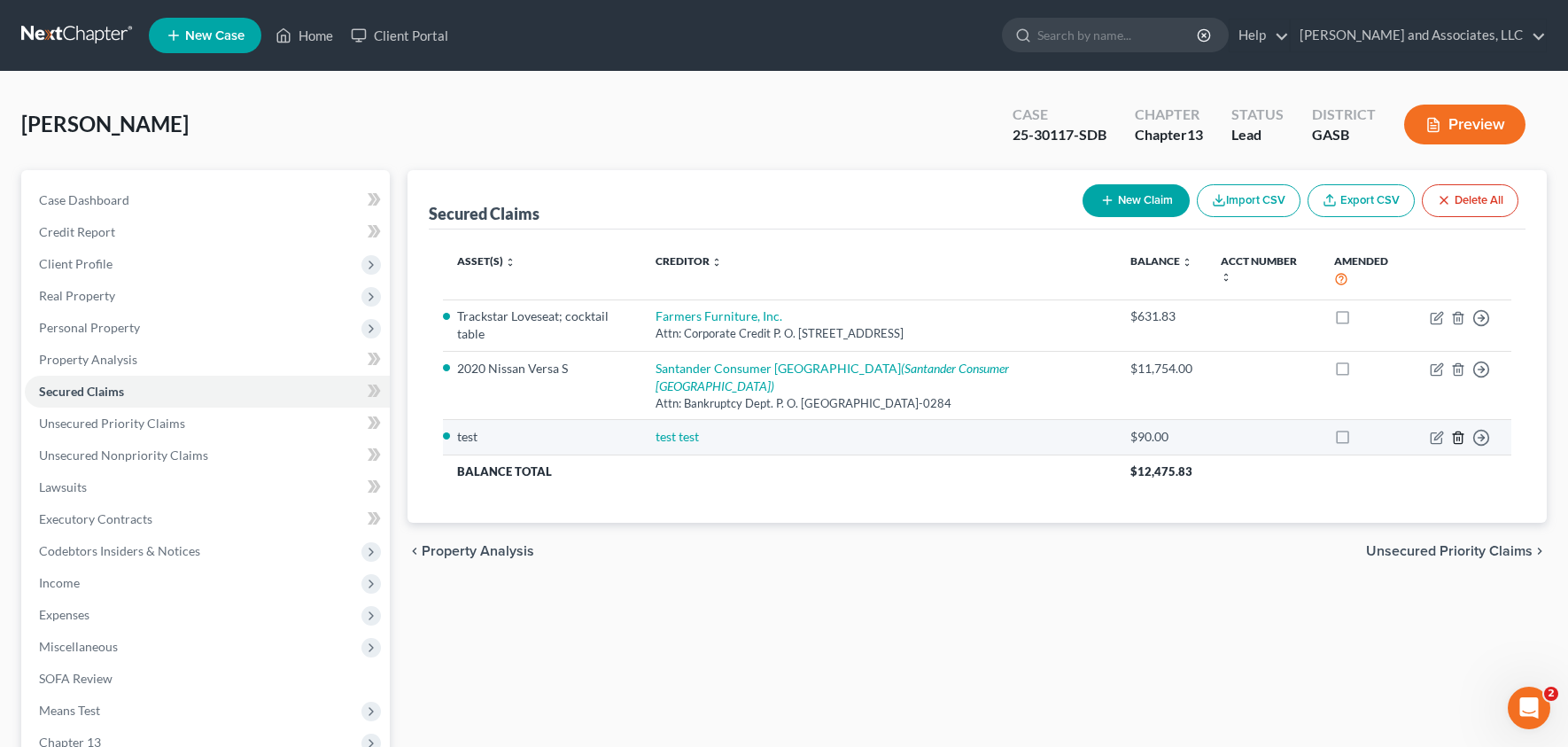
click at [1458, 430] on icon "button" at bounding box center [1458, 437] width 14 height 14
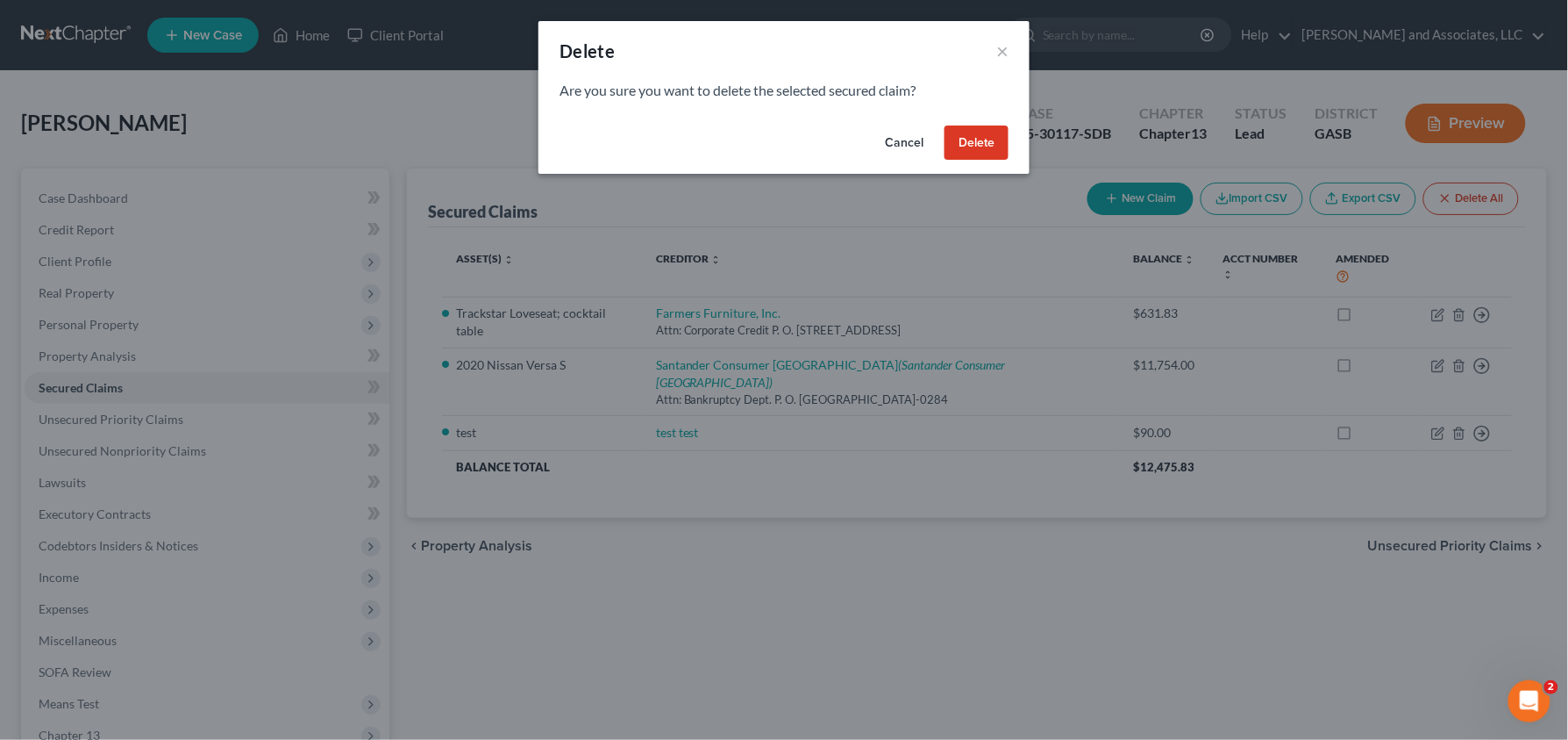
click at [972, 144] on button "Delete" at bounding box center [977, 142] width 64 height 35
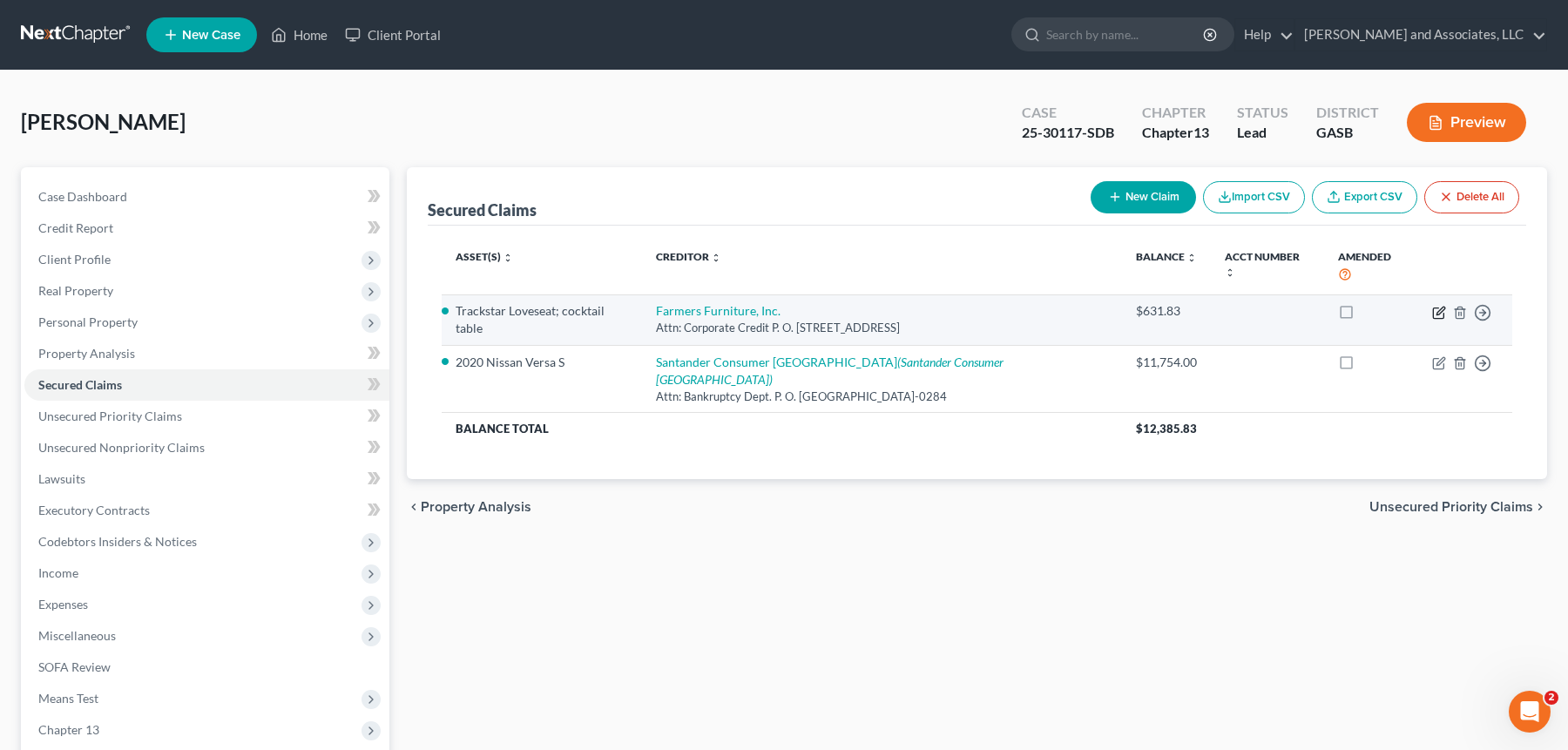
click at [1437, 307] on icon "button" at bounding box center [1440, 310] width 8 height 8
select select "10"
select select "0"
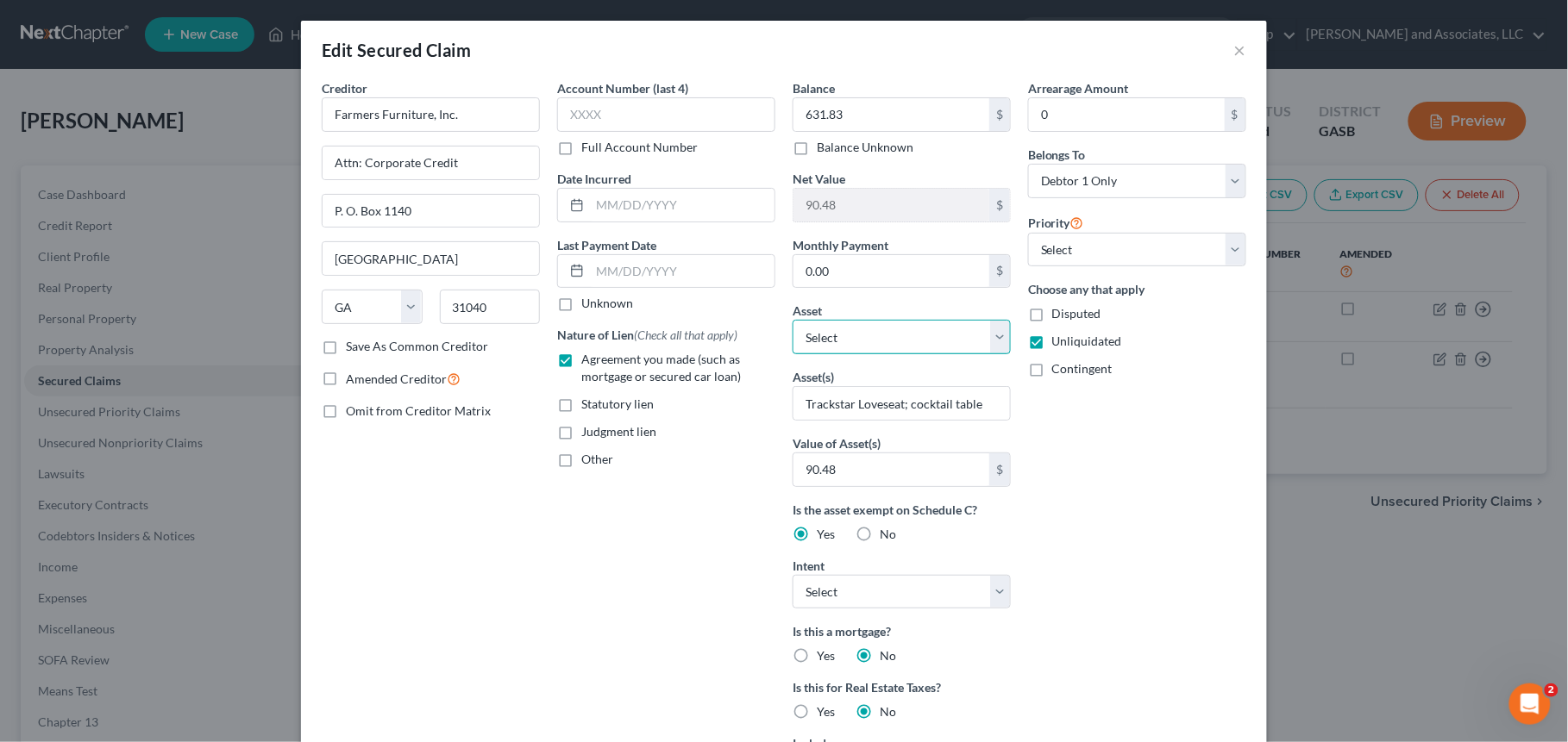
click at [992, 339] on select "Select Other Multiple Assets Electronics - Televisions; Laptop; Printer; Cell P…" at bounding box center [902, 336] width 219 height 34
click at [988, 342] on select "Select Other Multiple Assets Electronics - Televisions; Laptop; Printer; Cell P…" at bounding box center [902, 336] width 219 height 34
click at [1234, 52] on button "×" at bounding box center [1240, 50] width 12 height 21
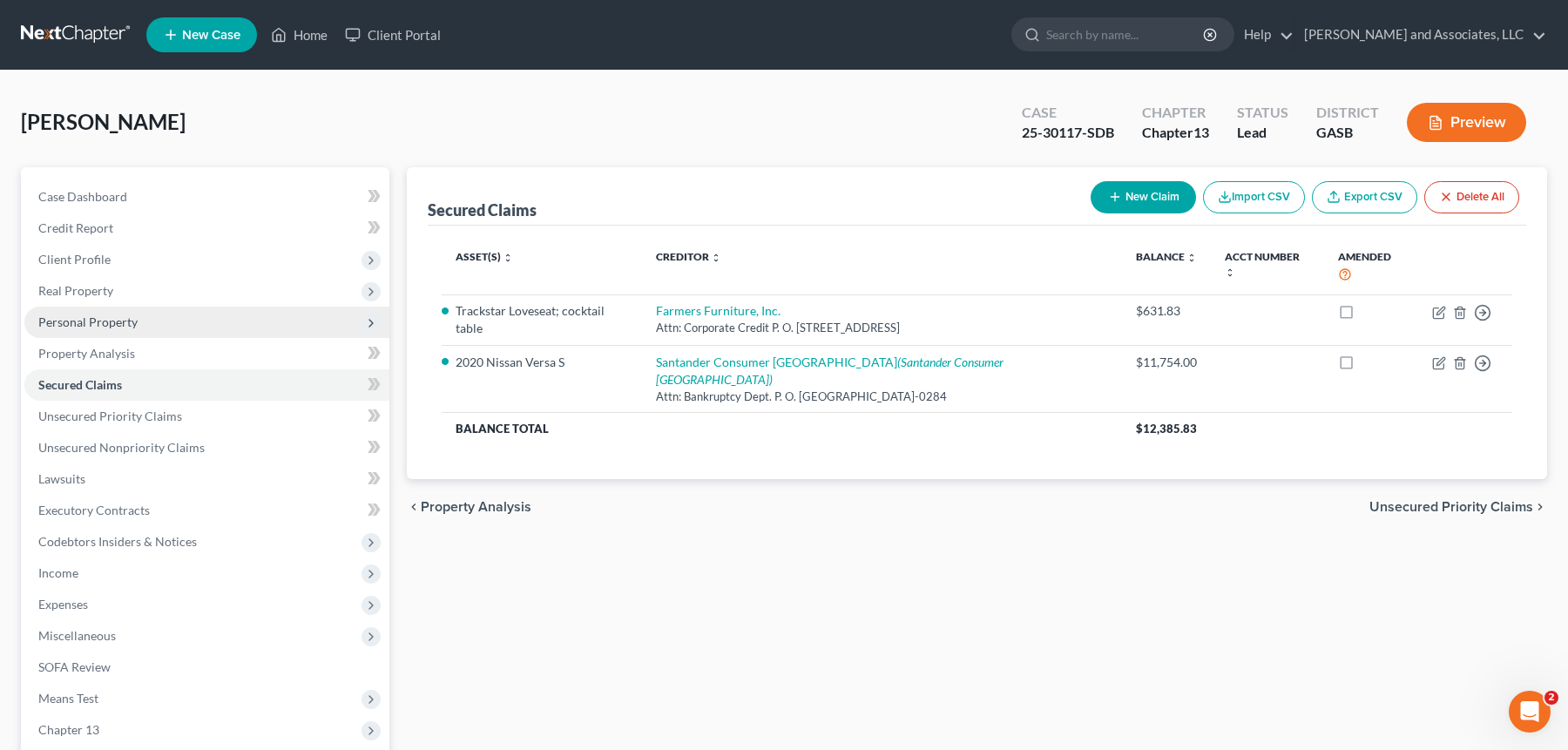
click at [142, 330] on span "Personal Property" at bounding box center [207, 322] width 365 height 32
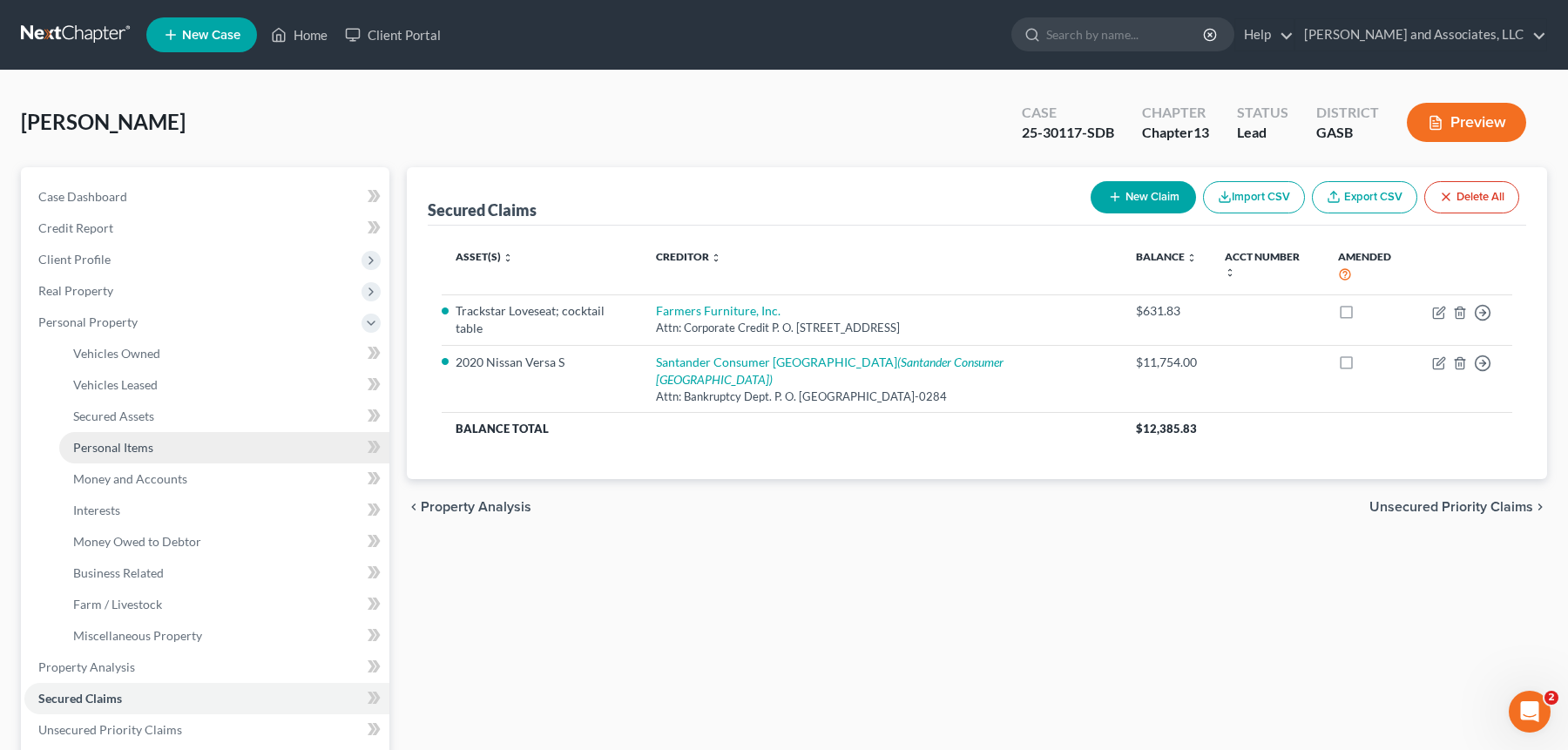
click at [169, 446] on link "Personal Items" at bounding box center [224, 448] width 330 height 32
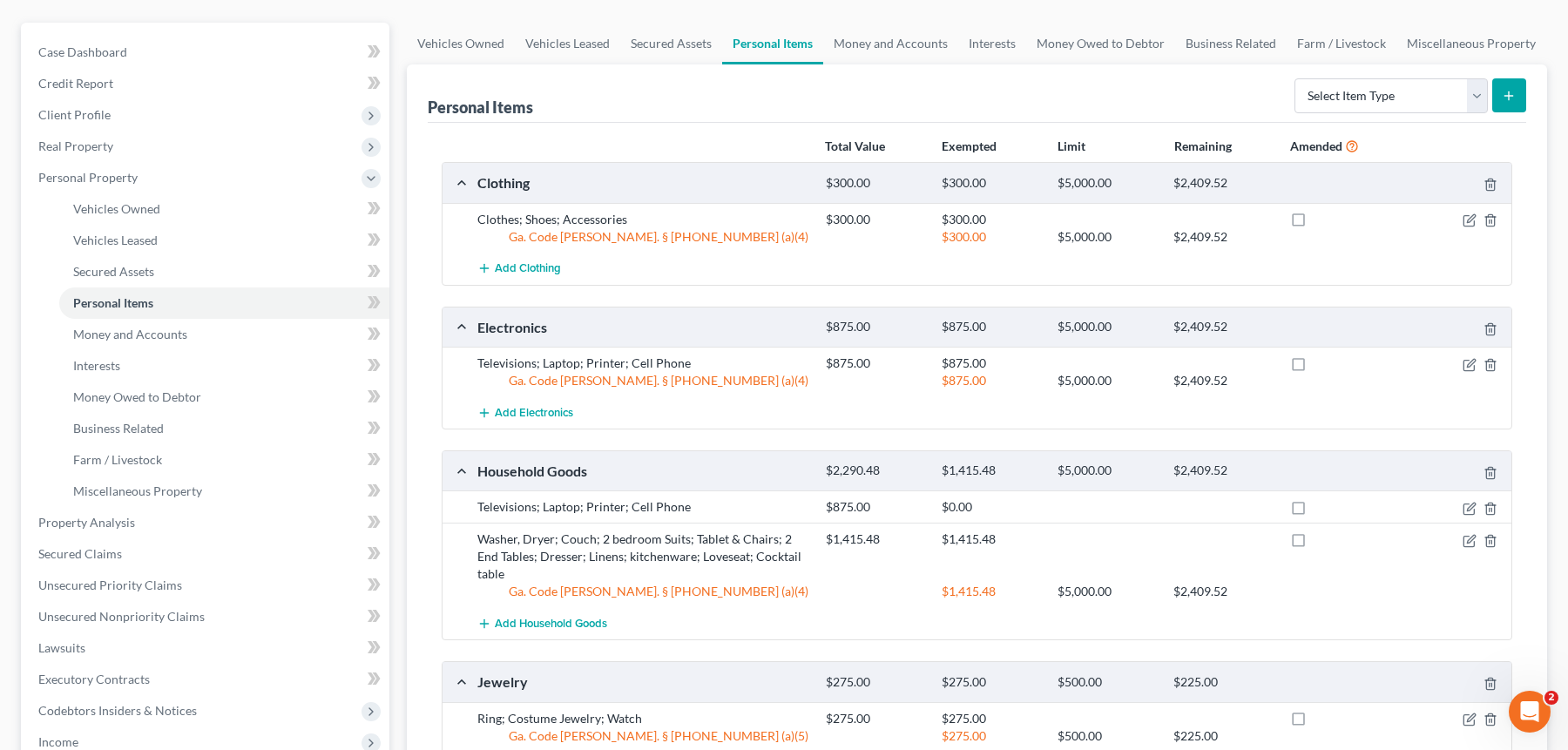
scroll to position [153, 0]
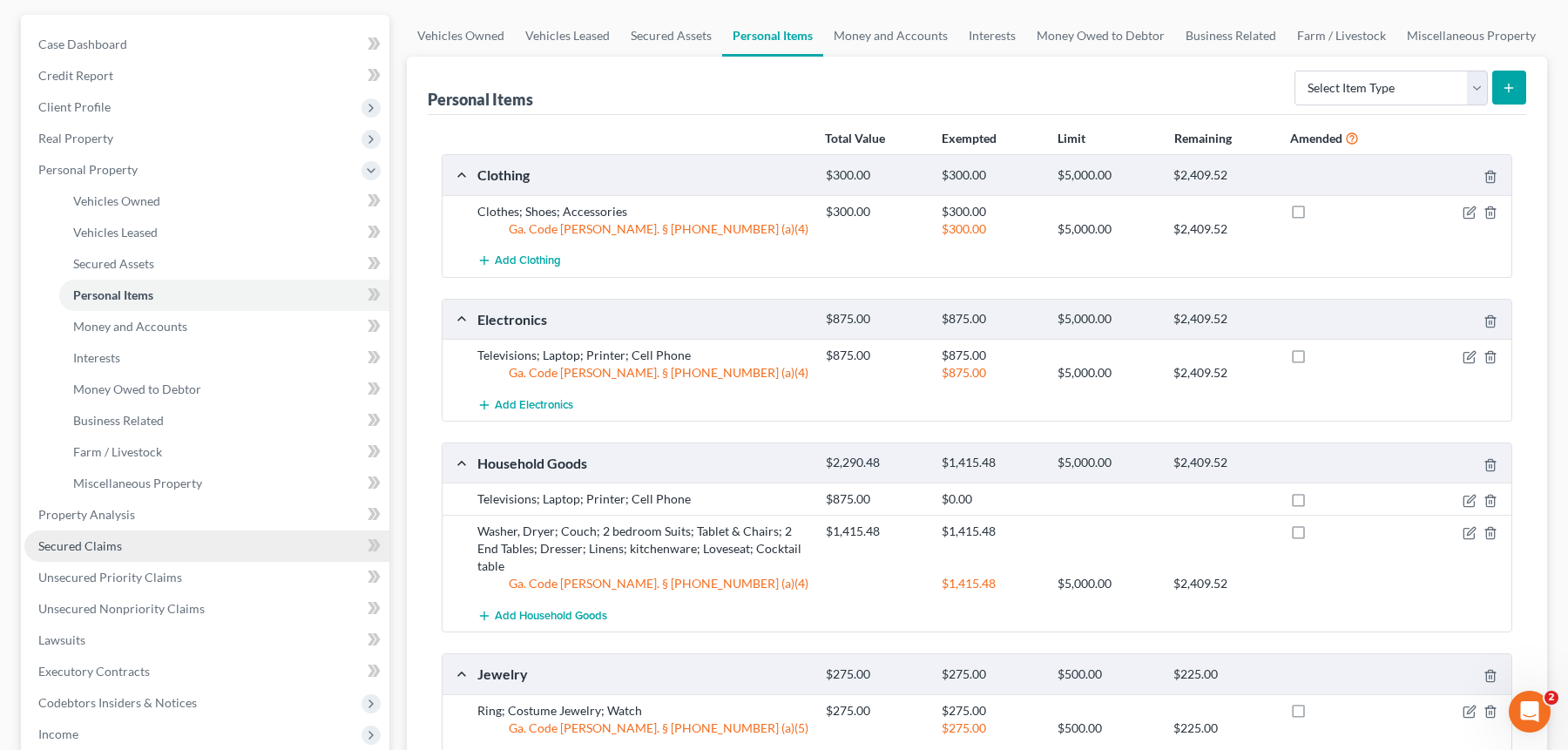
click at [167, 549] on link "Secured Claims" at bounding box center [207, 547] width 365 height 32
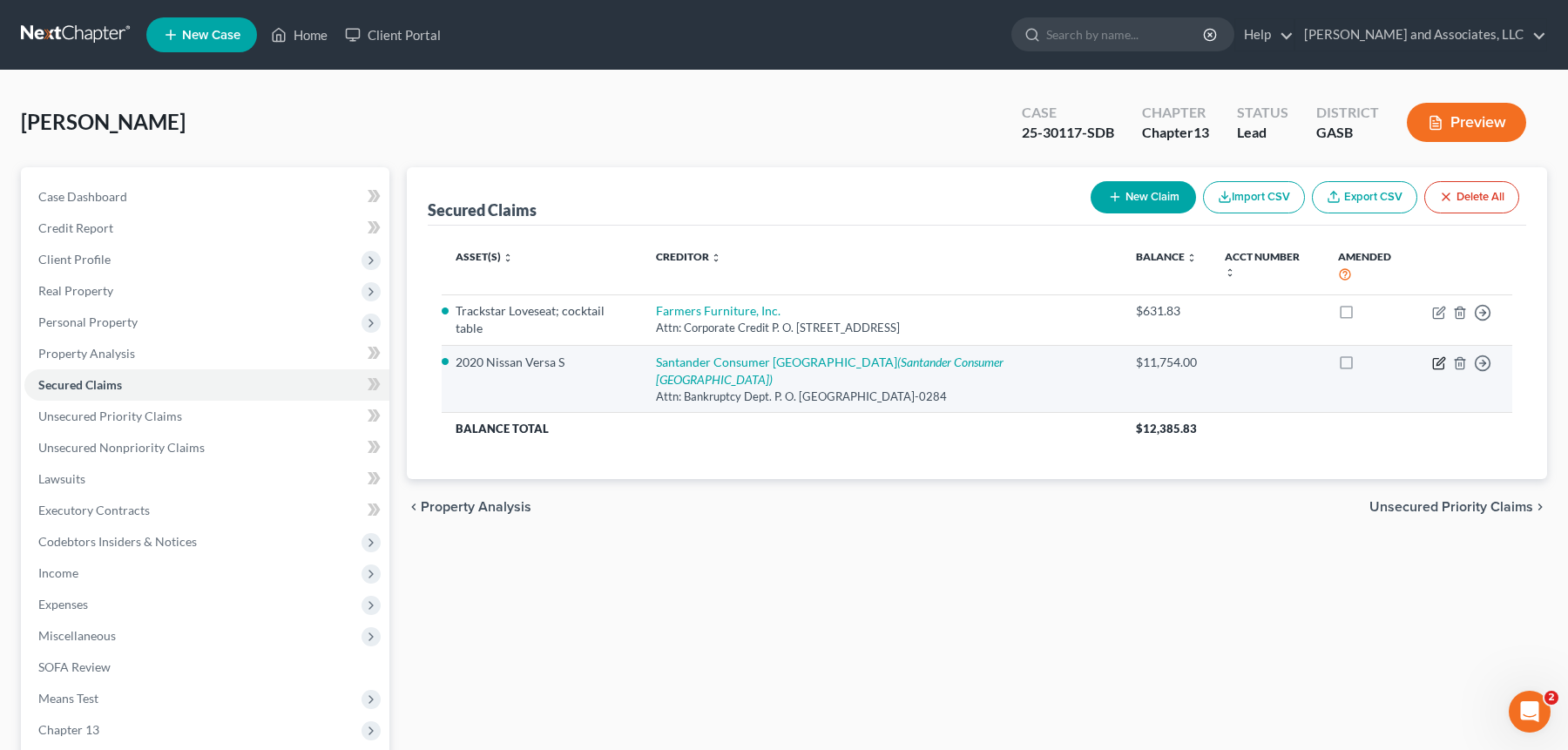
click at [1437, 357] on icon "button" at bounding box center [1439, 364] width 14 height 14
select select "45"
select select "0"
select select "2"
select select "0"
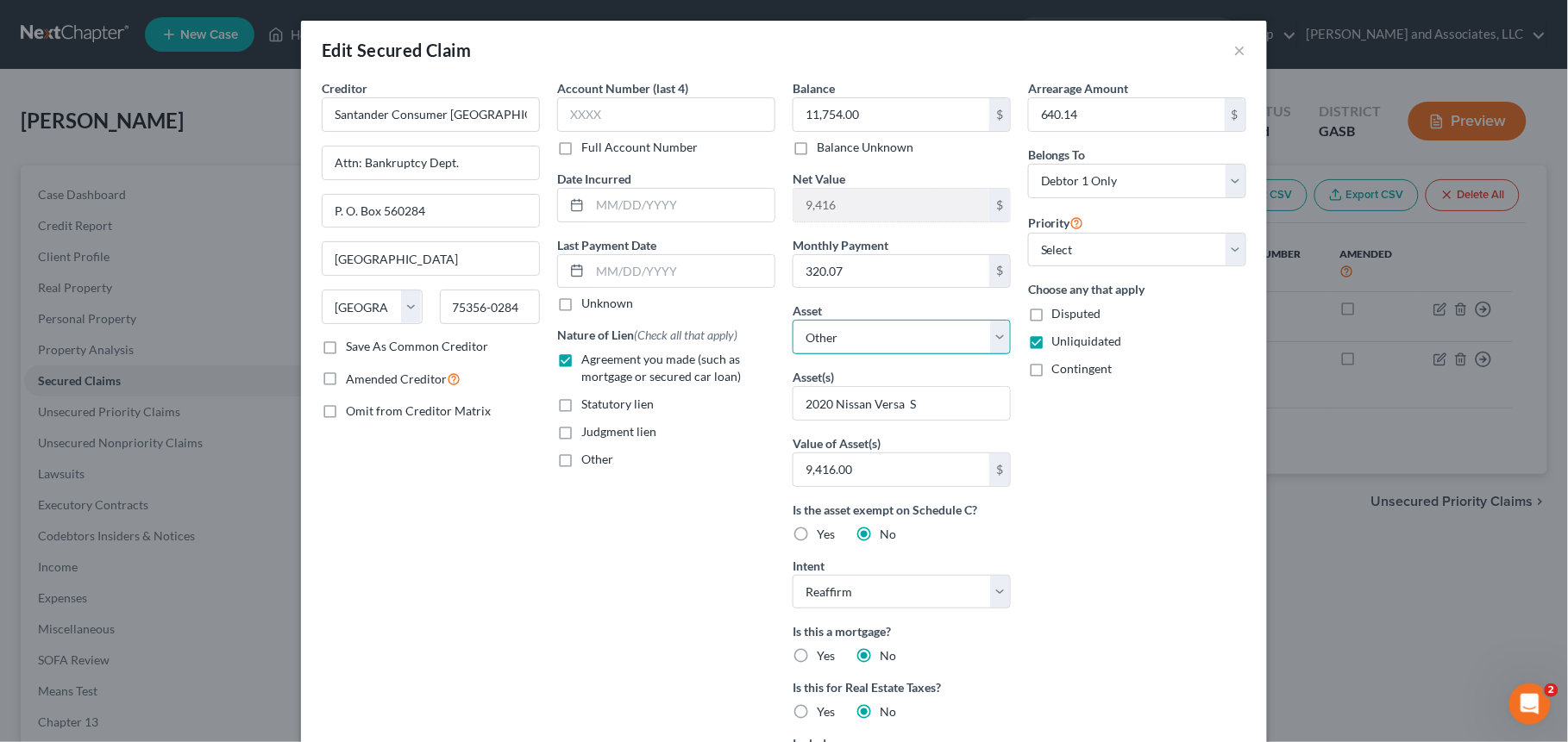
click at [990, 337] on select "Select Other Multiple Assets Electronics - Televisions; Laptop; Printer; Cell P…" at bounding box center [902, 336] width 219 height 34
click at [990, 342] on select "Select Other Multiple Assets Electronics - Televisions; Laptop; Printer; Cell P…" at bounding box center [902, 336] width 219 height 34
click at [931, 340] on select "Select Other Multiple Assets Electronics - Televisions; Laptop; Printer; Cell P…" at bounding box center [902, 336] width 219 height 34
select select "11"
click at [793, 321] on select "Select Other Multiple Assets Electronics - Televisions; Laptop; Printer; Cell P…" at bounding box center [902, 336] width 219 height 34
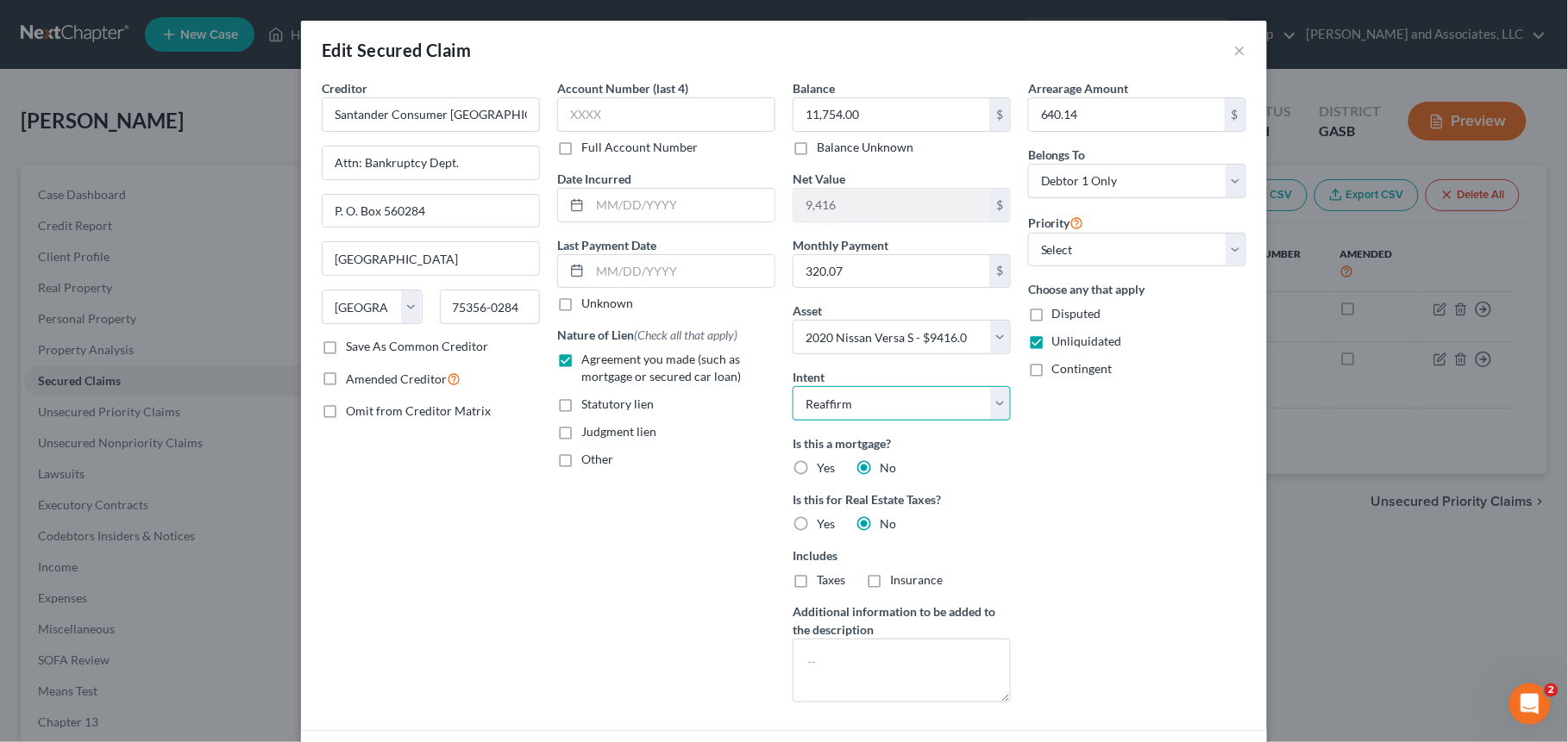
click at [972, 411] on select "Select Surrender Redeem Reaffirm Avoid Other" at bounding box center [902, 403] width 219 height 34
click at [1235, 48] on button "×" at bounding box center [1240, 50] width 12 height 21
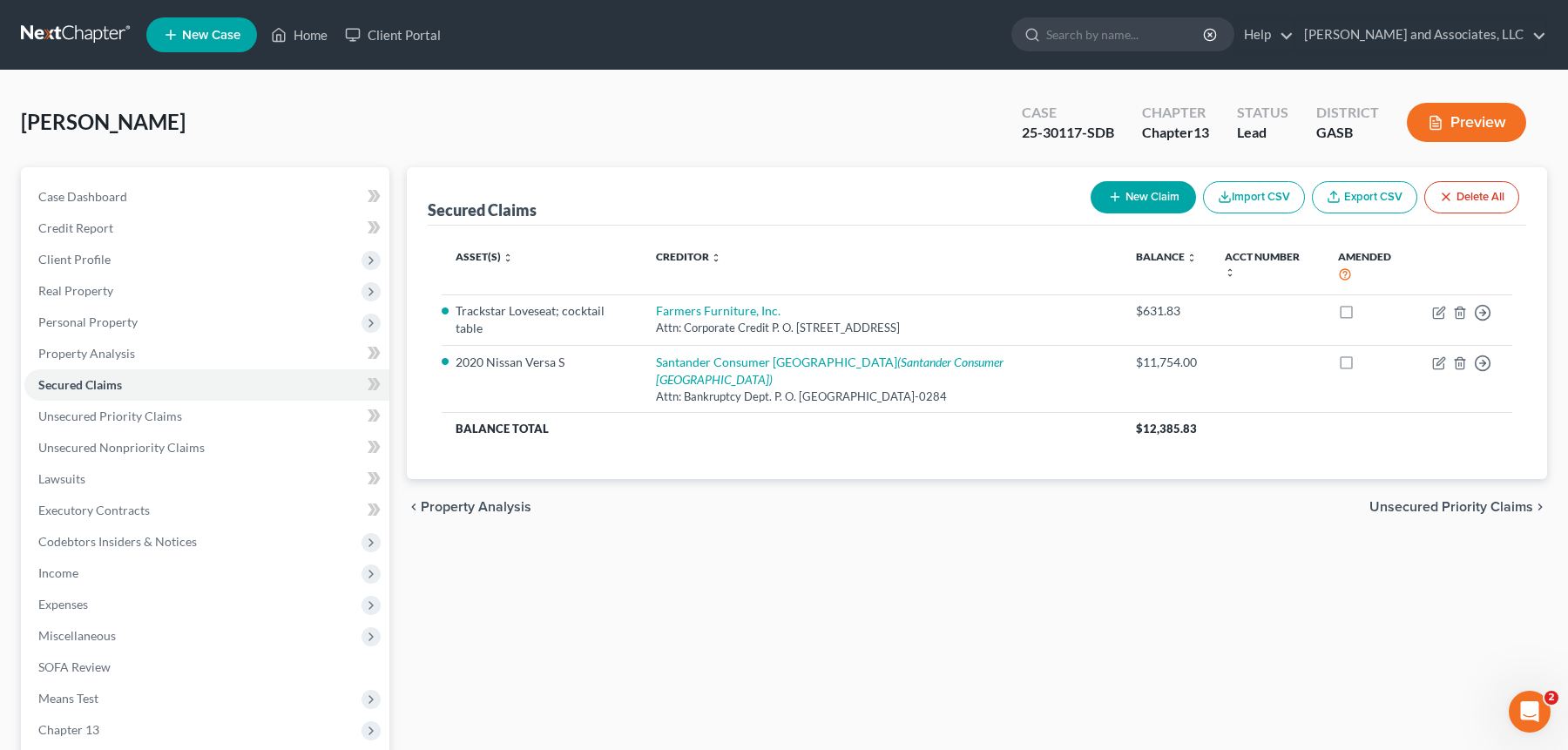
click at [1475, 119] on button "Preview" at bounding box center [1466, 122] width 119 height 39
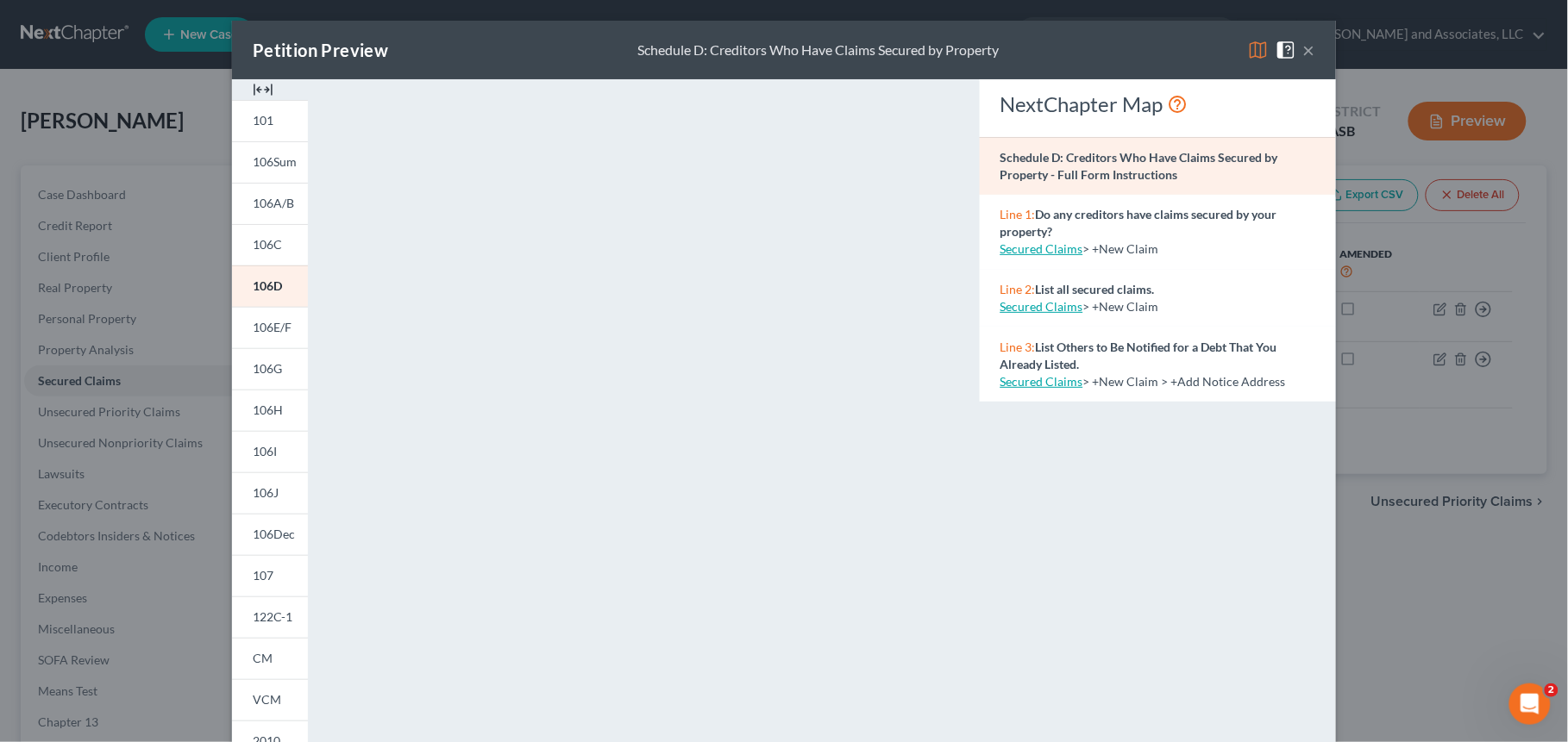
click at [1303, 51] on button "×" at bounding box center [1309, 50] width 12 height 21
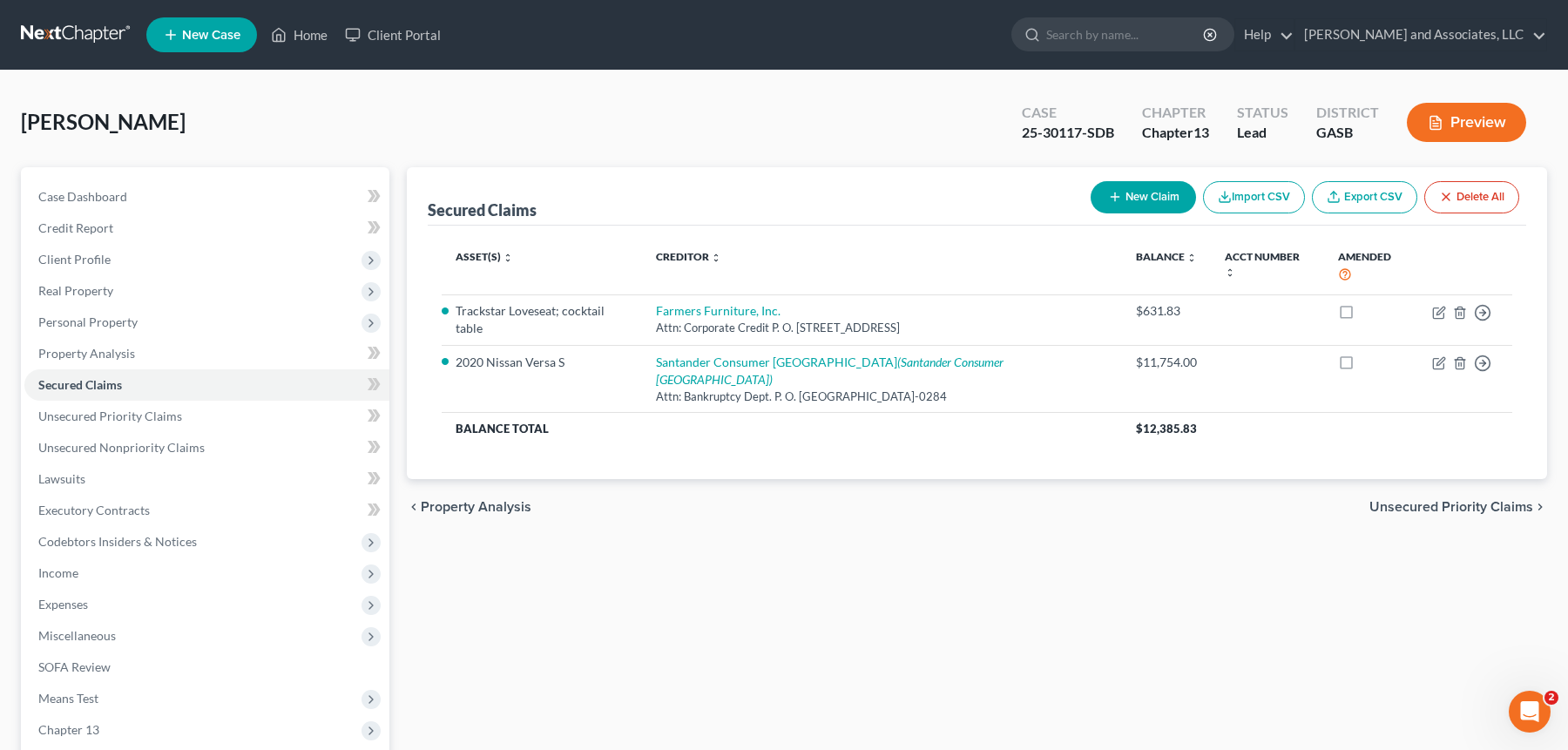
click at [1459, 121] on button "Preview" at bounding box center [1466, 122] width 119 height 39
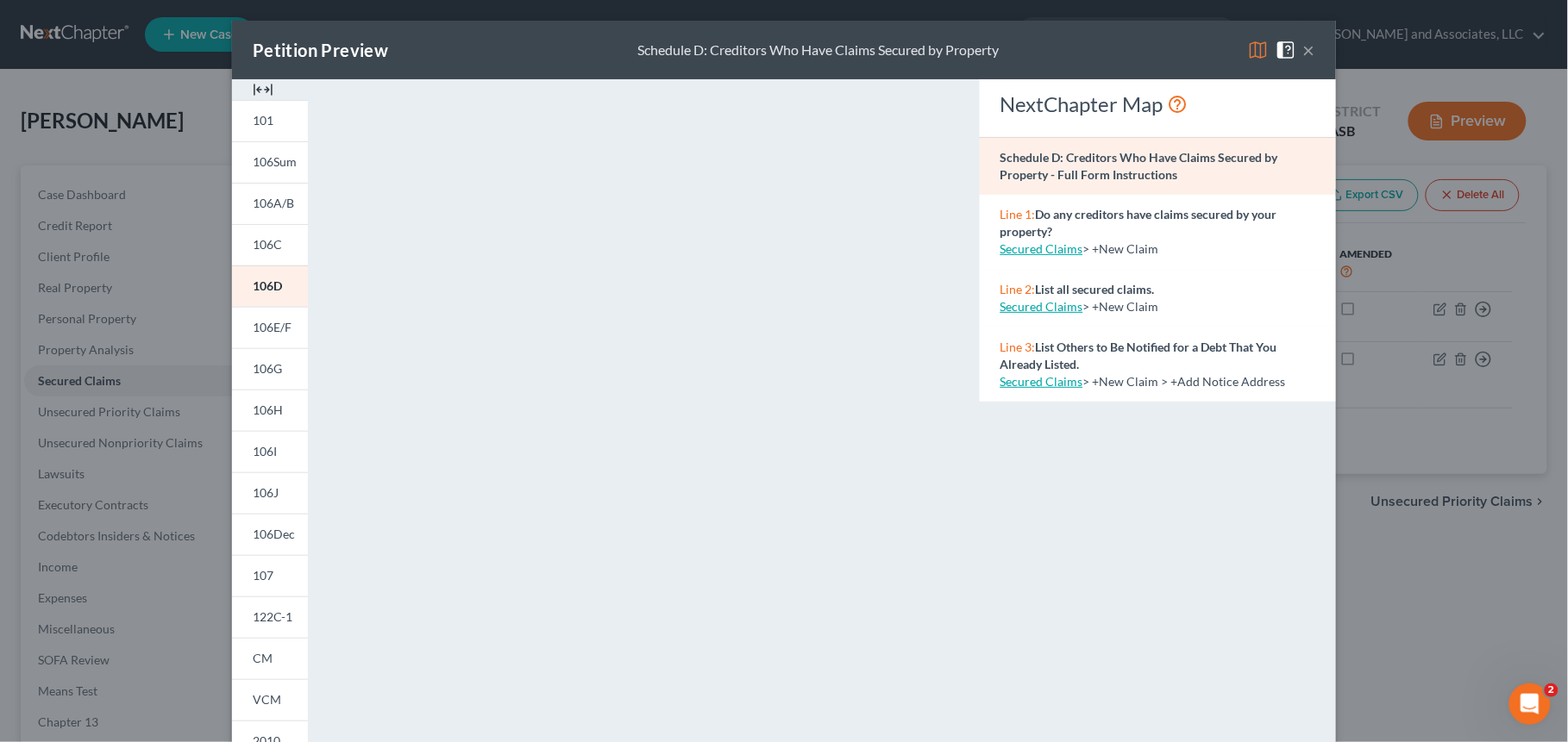
click at [1305, 56] on button "×" at bounding box center [1309, 50] width 12 height 21
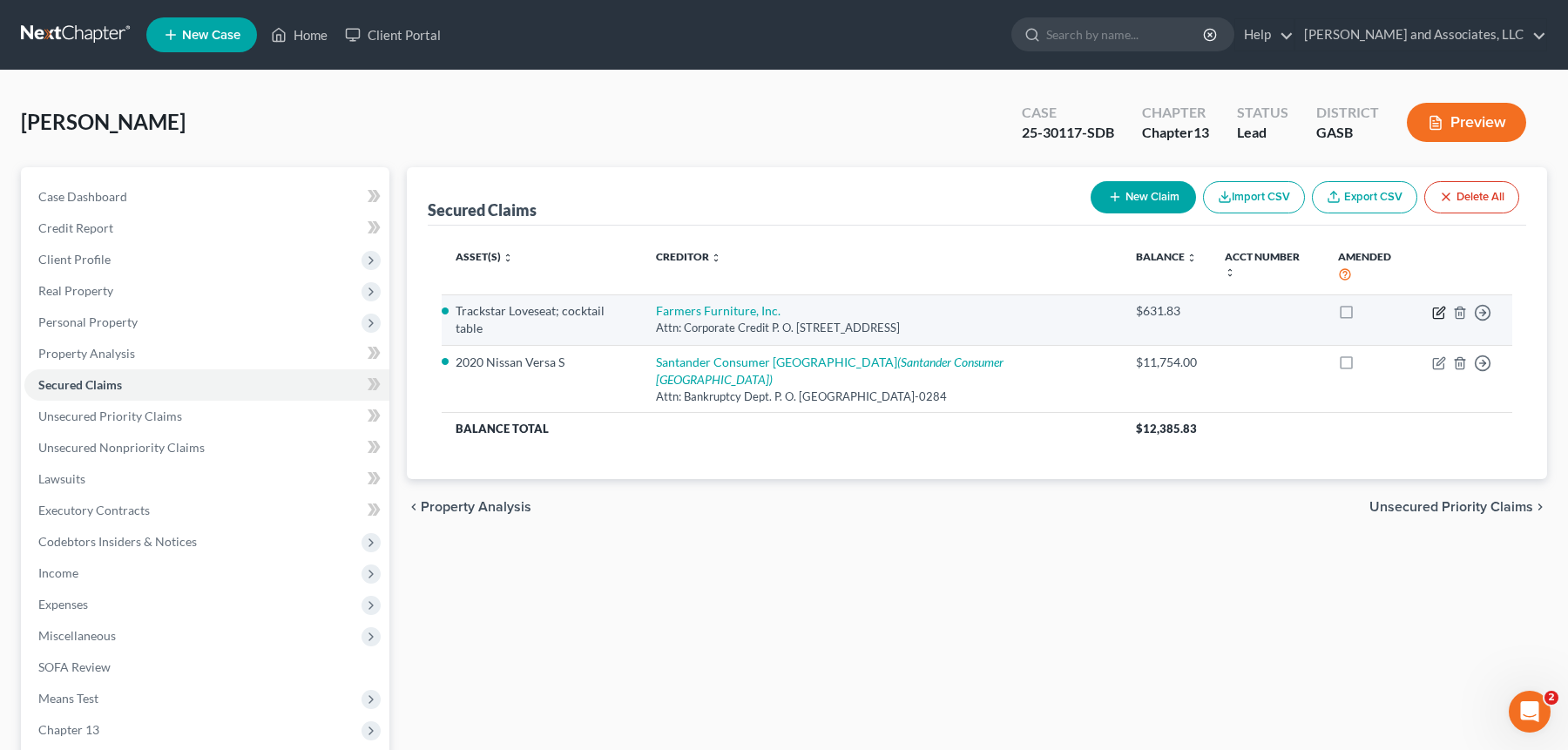
click at [1433, 307] on icon "button" at bounding box center [1438, 313] width 11 height 11
select select "10"
select select "0"
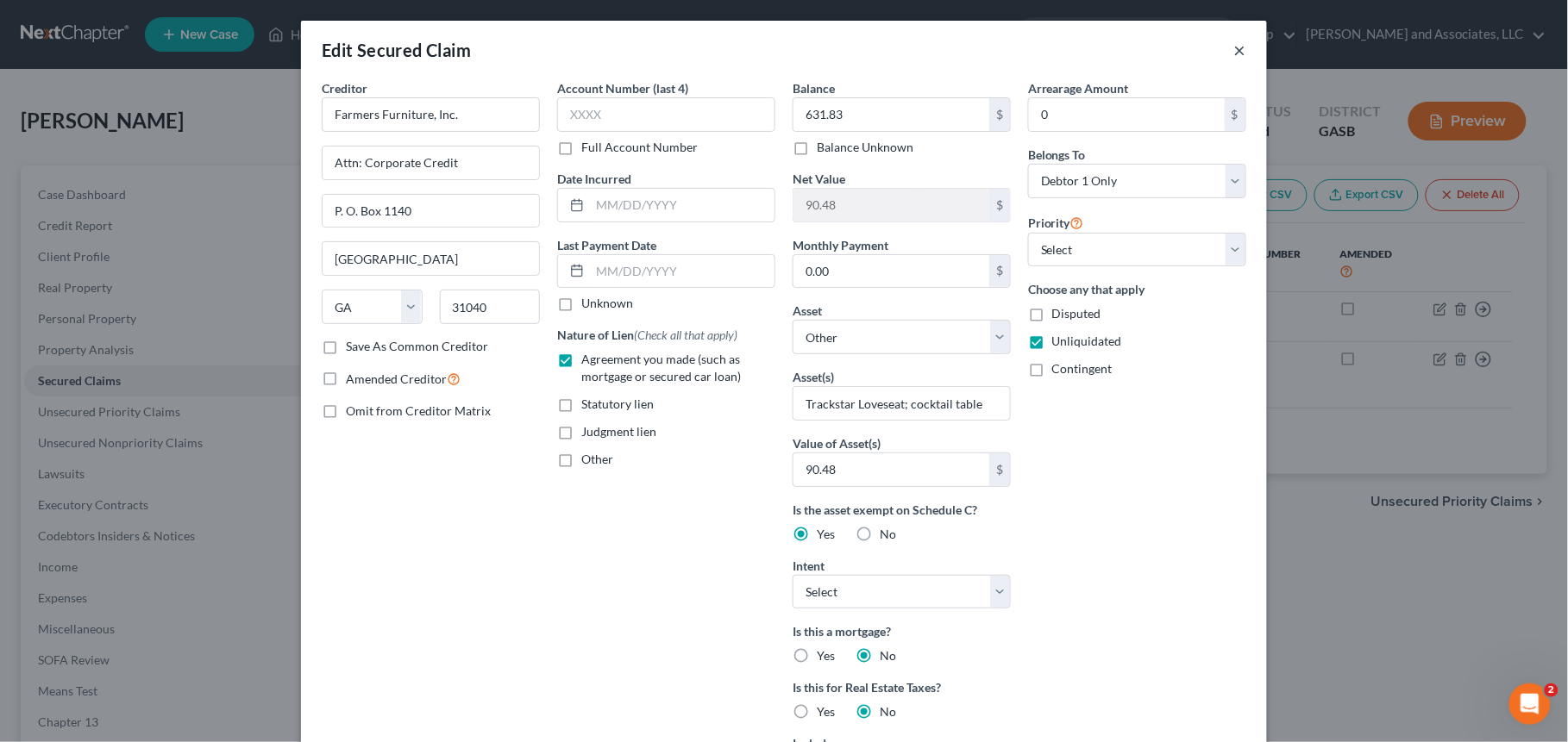
click at [1234, 49] on button "×" at bounding box center [1240, 50] width 12 height 21
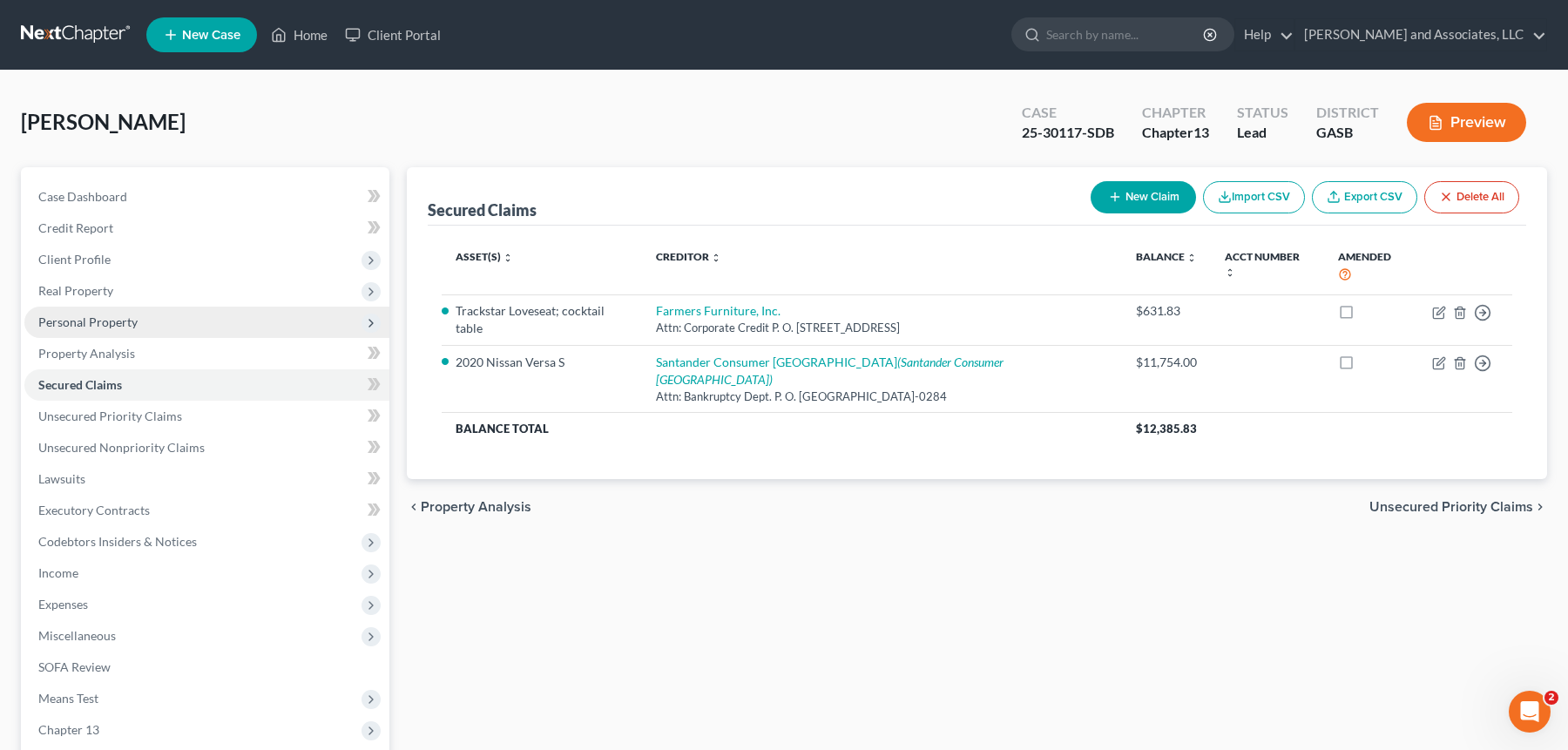
click at [149, 328] on span "Personal Property" at bounding box center [207, 322] width 365 height 32
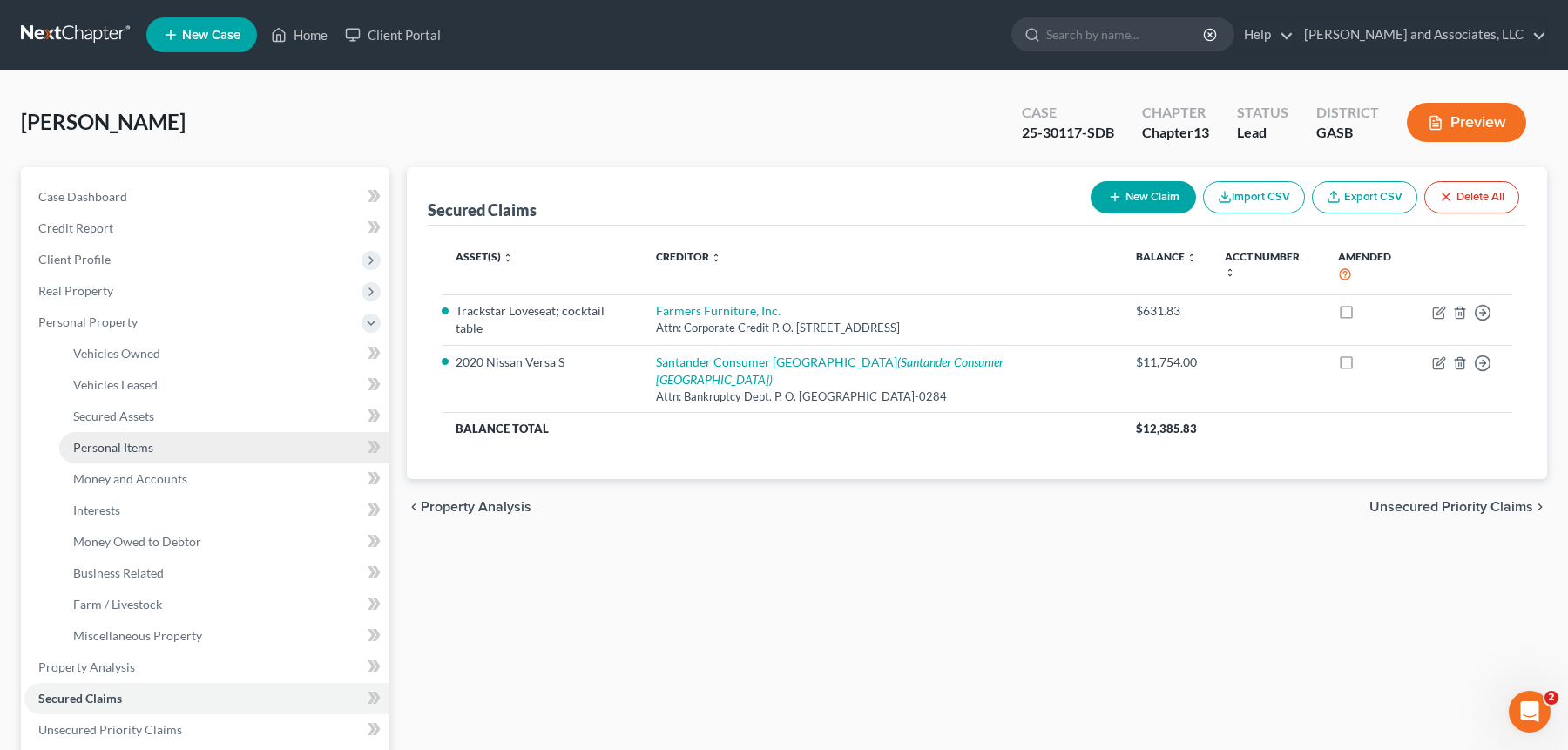
click at [151, 451] on span "Personal Items" at bounding box center [113, 447] width 80 height 15
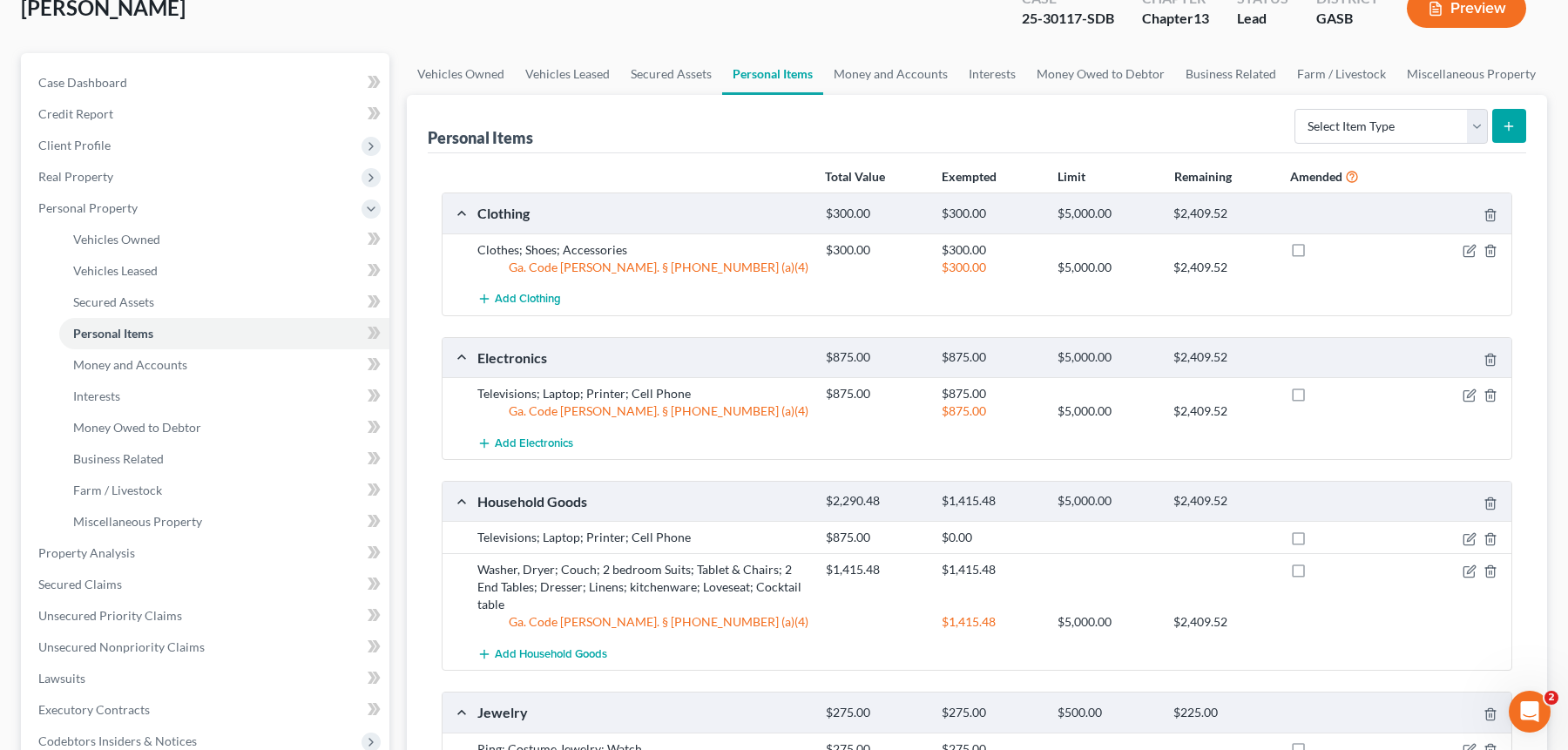
scroll to position [128, 0]
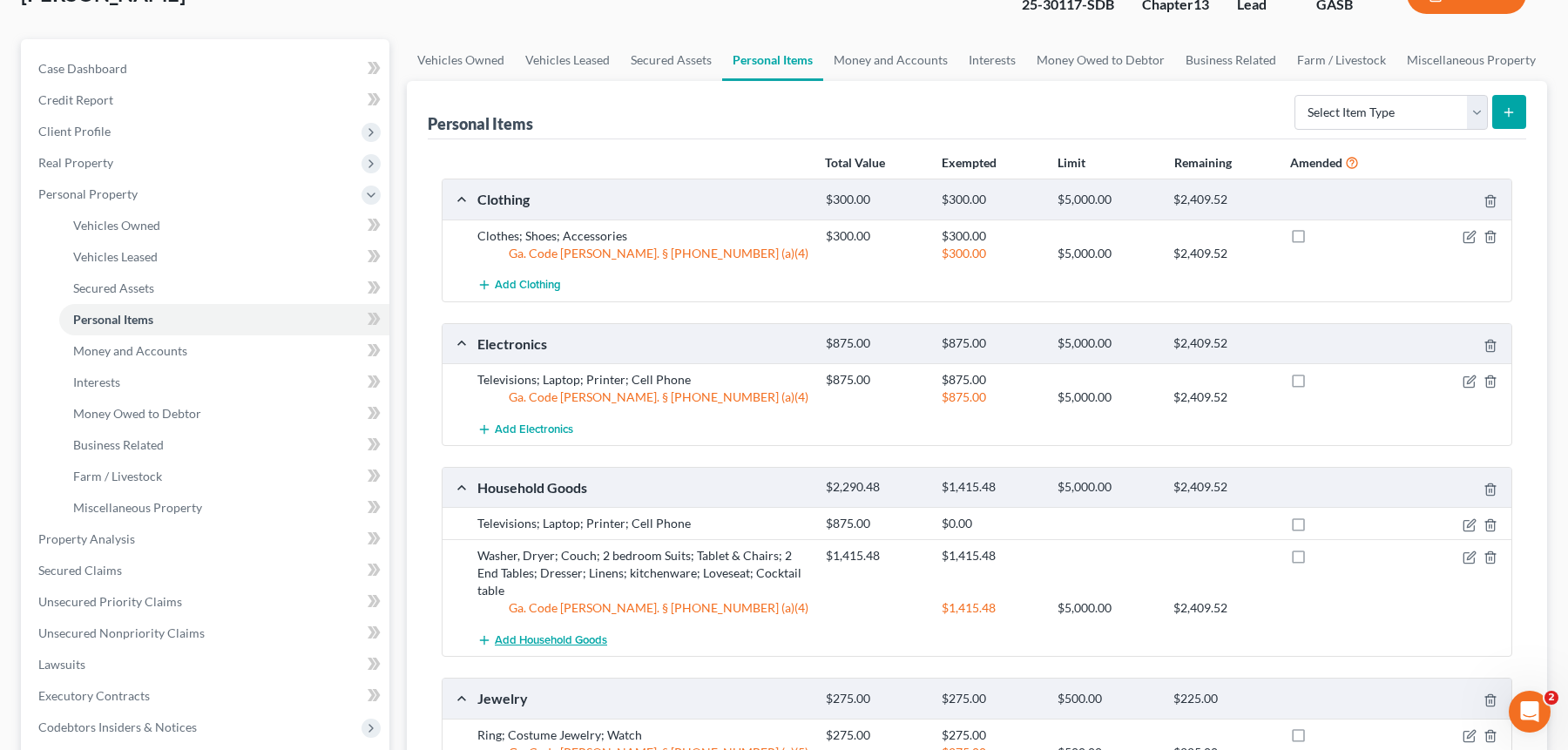
click at [562, 633] on span "Add Household Goods" at bounding box center [550, 640] width 112 height 14
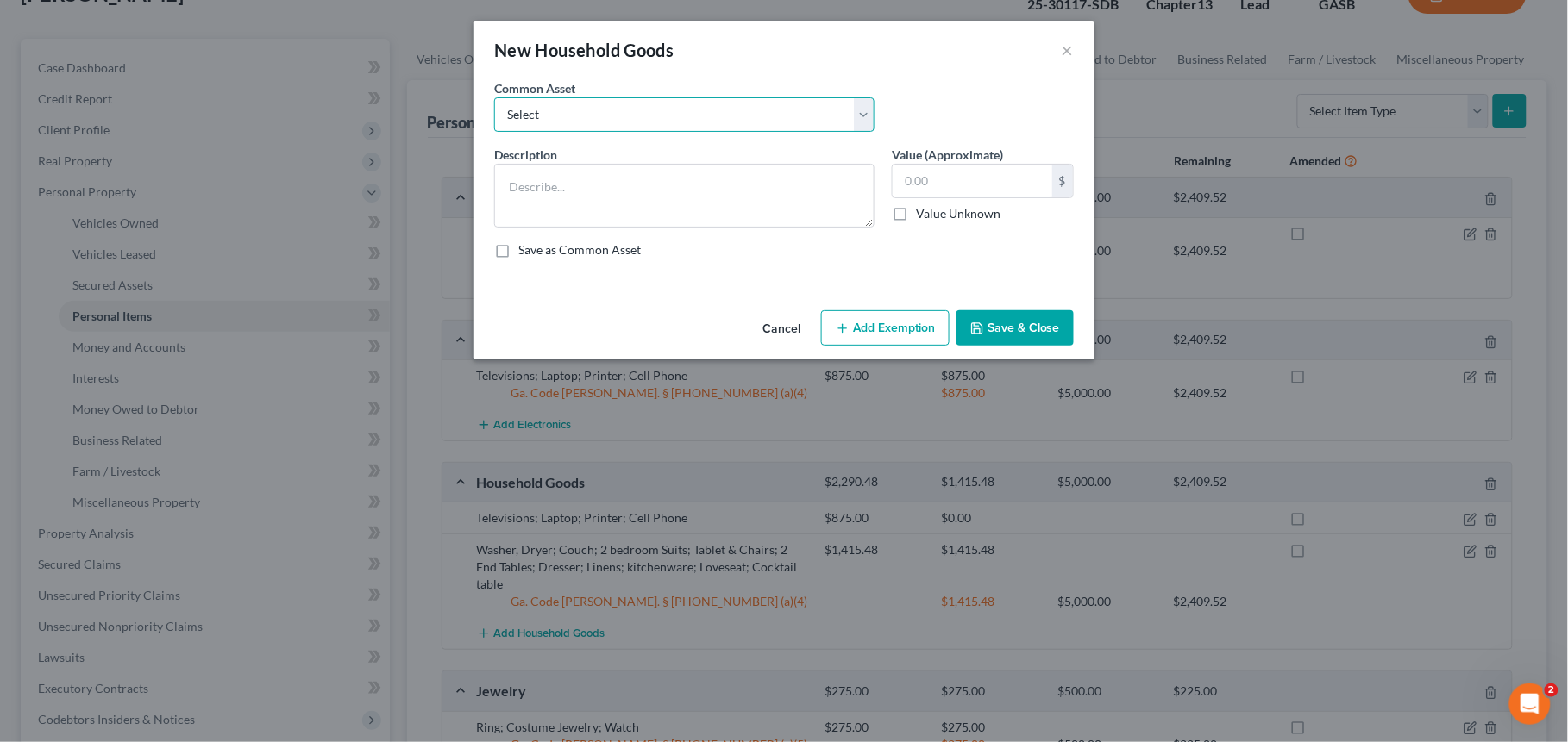
click at [615, 121] on select "Select HHGs Washer/Dryer; Major Appliances; Household Furniture; Linens; Kitche…" at bounding box center [683, 114] width 380 height 34
click at [603, 205] on textarea at bounding box center [683, 195] width 380 height 64
click at [774, 330] on button "Cancel" at bounding box center [781, 329] width 66 height 34
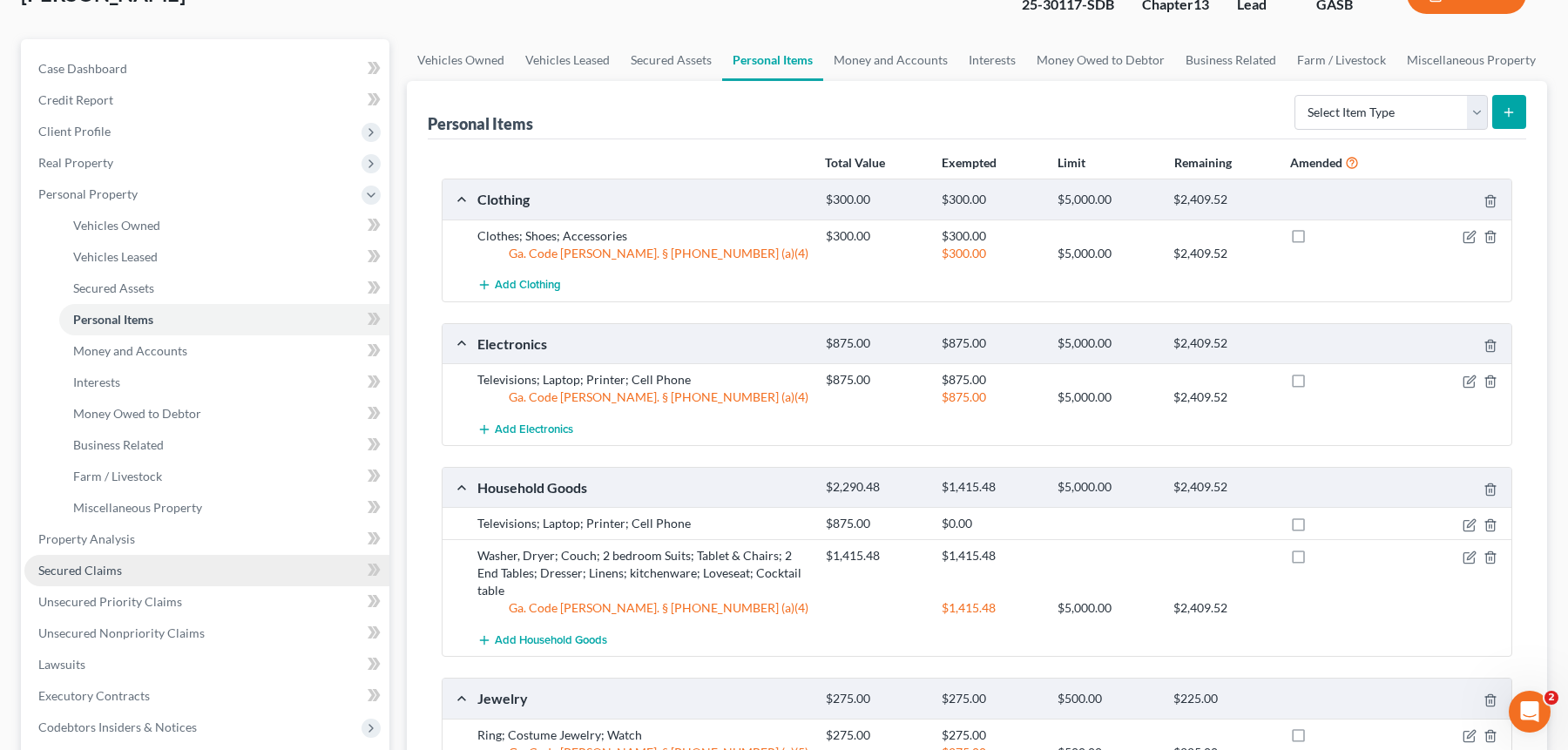
click at [129, 579] on link "Secured Claims" at bounding box center [207, 571] width 365 height 32
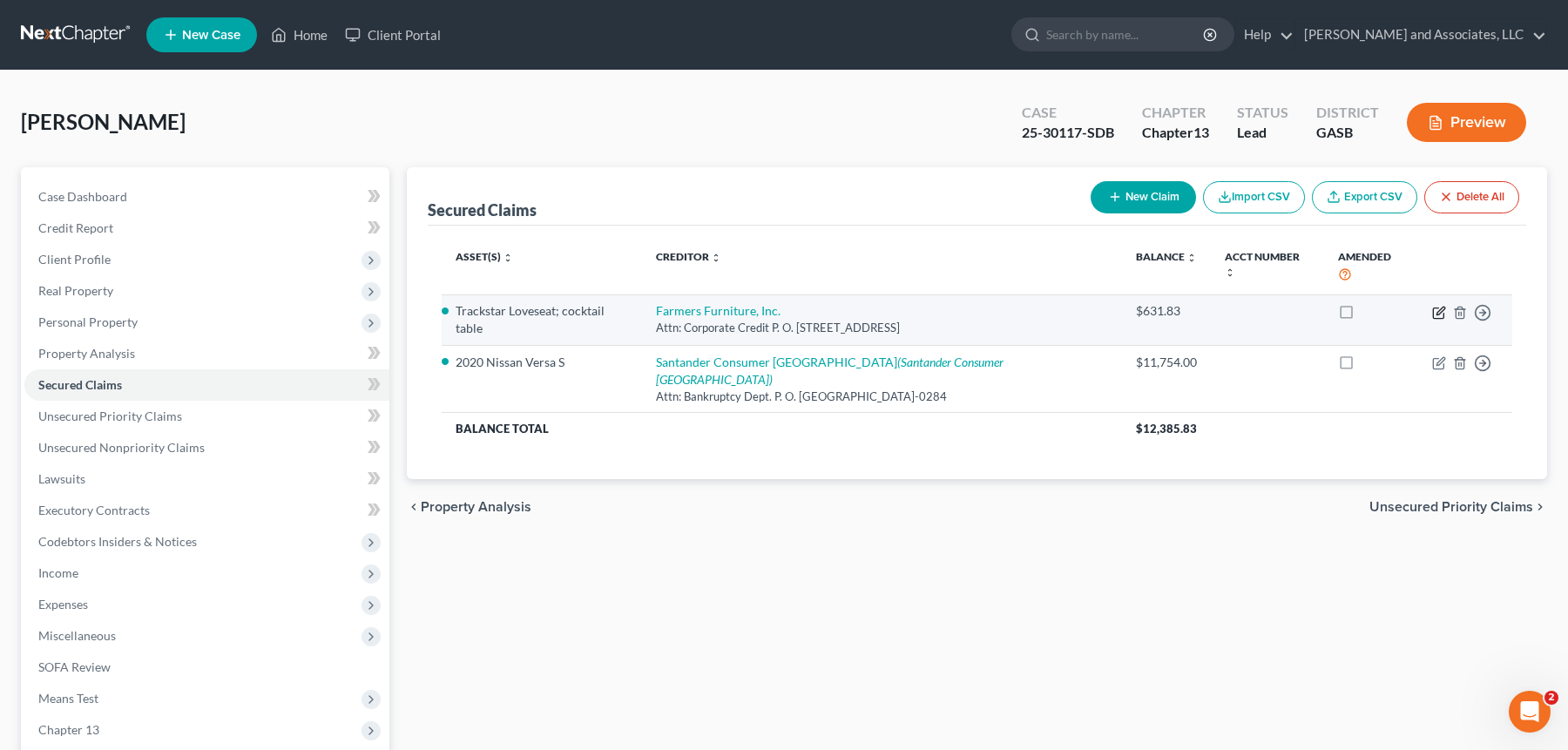
click at [1435, 306] on icon "button" at bounding box center [1439, 313] width 14 height 14
select select "10"
select select "0"
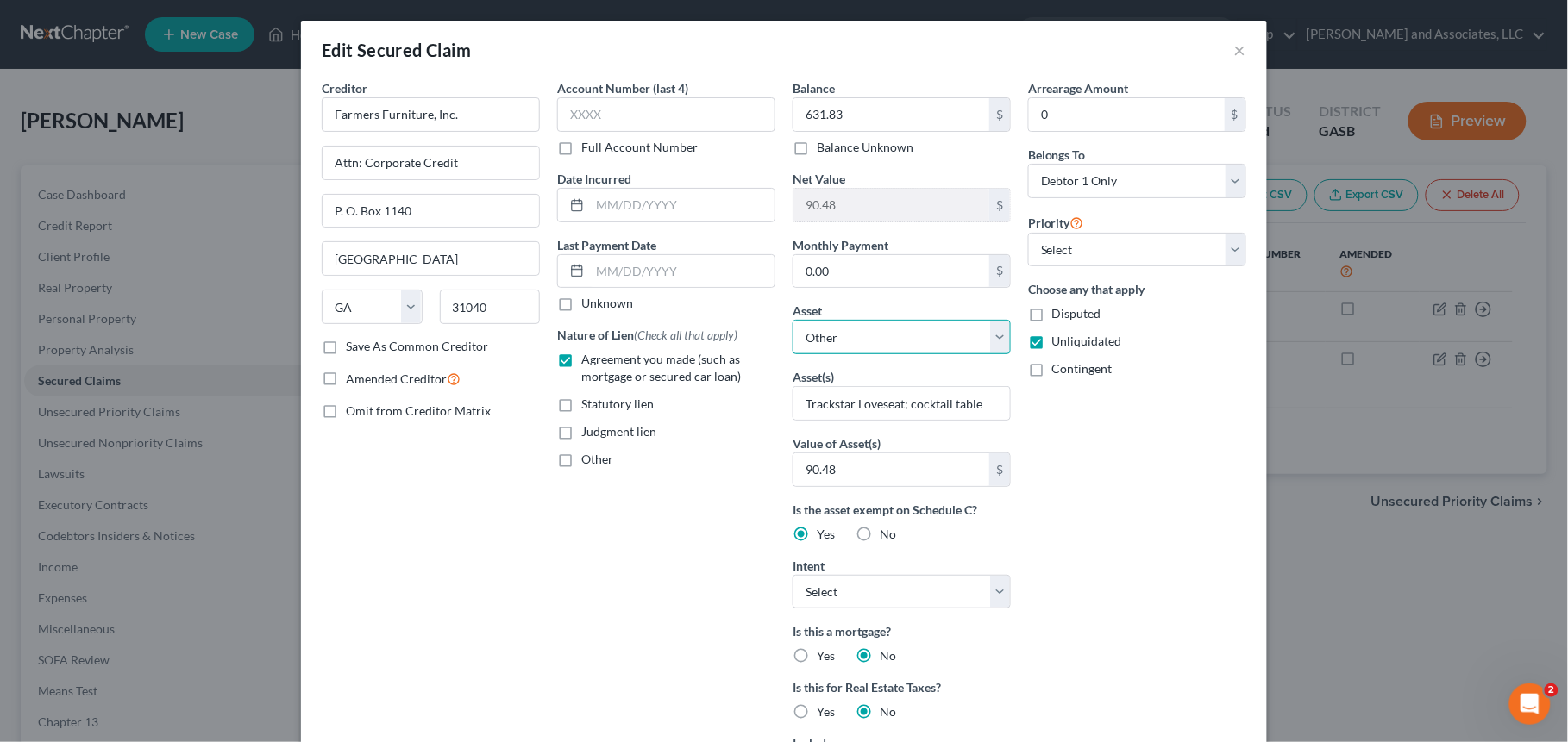
click at [892, 335] on select "Select Other Multiple Assets Electronics - Televisions; Laptop; Printer; Cell P…" at bounding box center [902, 336] width 219 height 34
click at [793, 321] on select "Select Other Multiple Assets Electronics - Televisions; Laptop; Printer; Cell P…" at bounding box center [902, 336] width 219 height 34
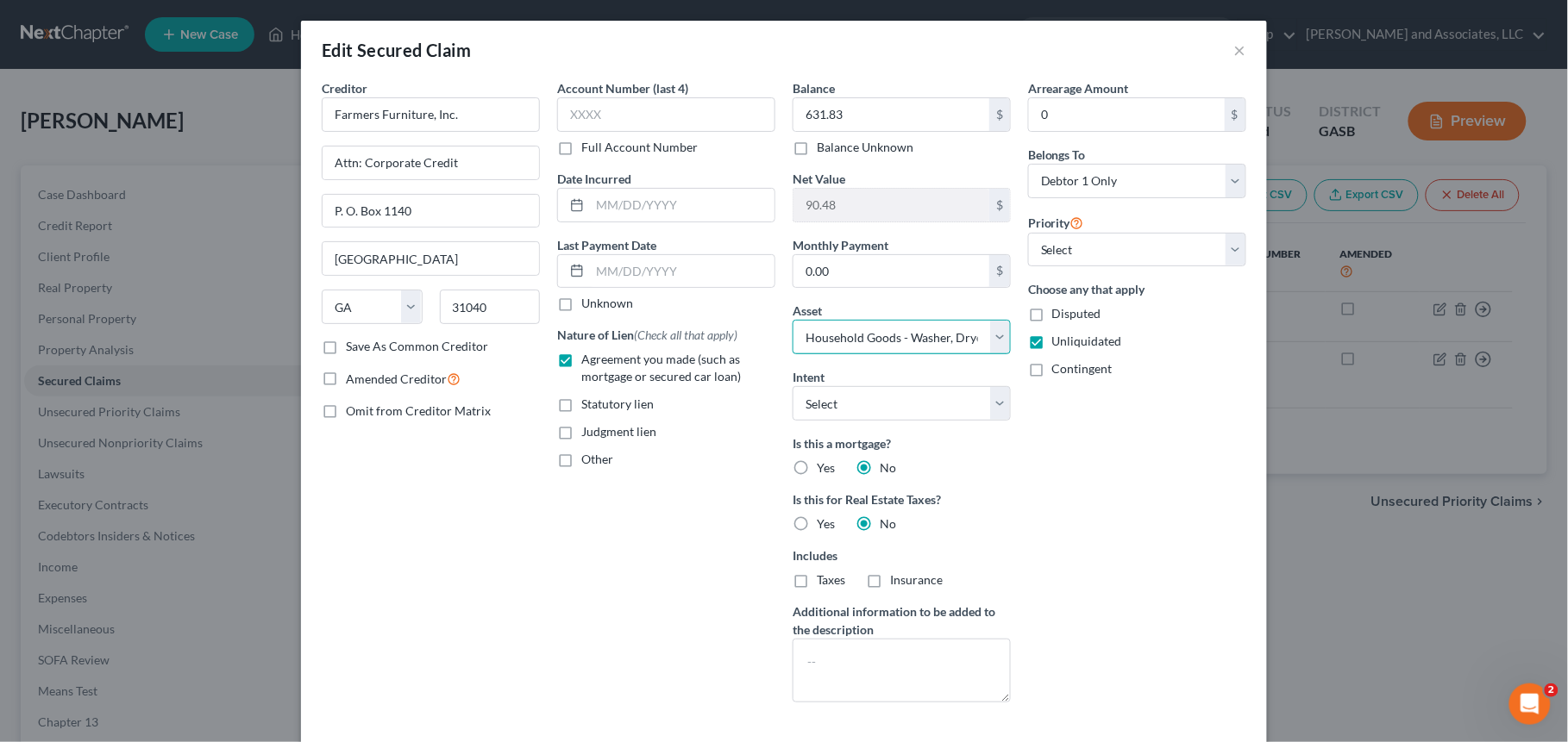
click at [918, 341] on select "Select Other Multiple Assets Electronics - Televisions; Laptop; Printer; Cell P…" at bounding box center [902, 336] width 219 height 34
select select "0"
click at [793, 321] on select "Select Other Multiple Assets Electronics - Televisions; Laptop; Printer; Cell P…" at bounding box center [902, 336] width 219 height 34
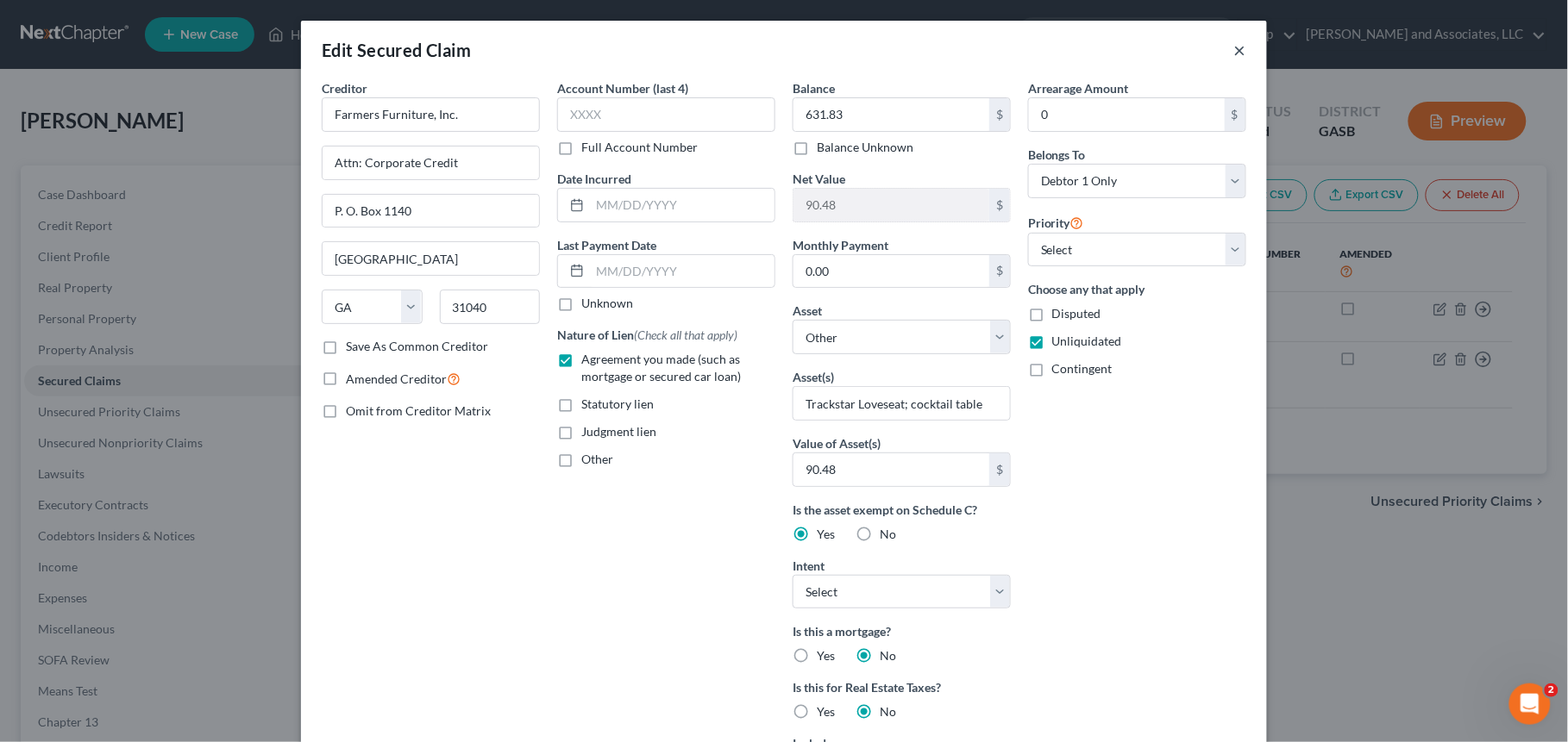
click at [1234, 51] on button "×" at bounding box center [1240, 50] width 12 height 21
